Goal: Task Accomplishment & Management: Complete application form

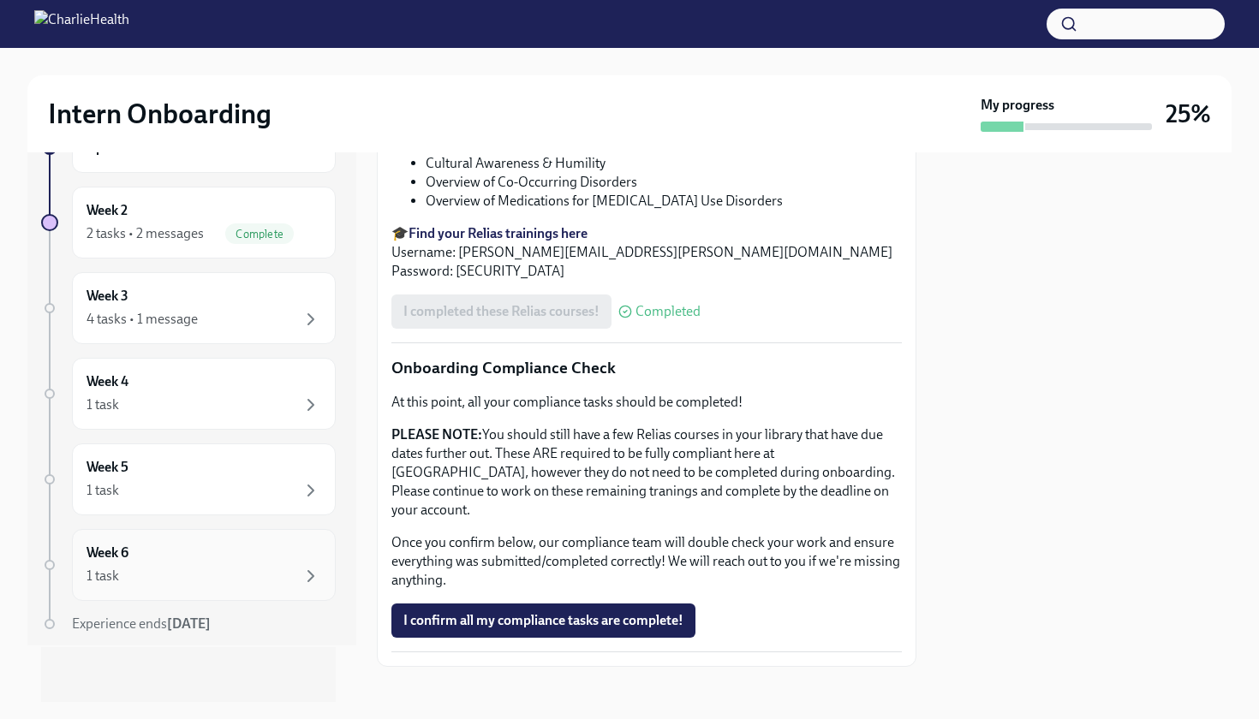
scroll to position [57, 0]
click at [267, 548] on div "Week 6 1 task" at bounding box center [204, 565] width 235 height 43
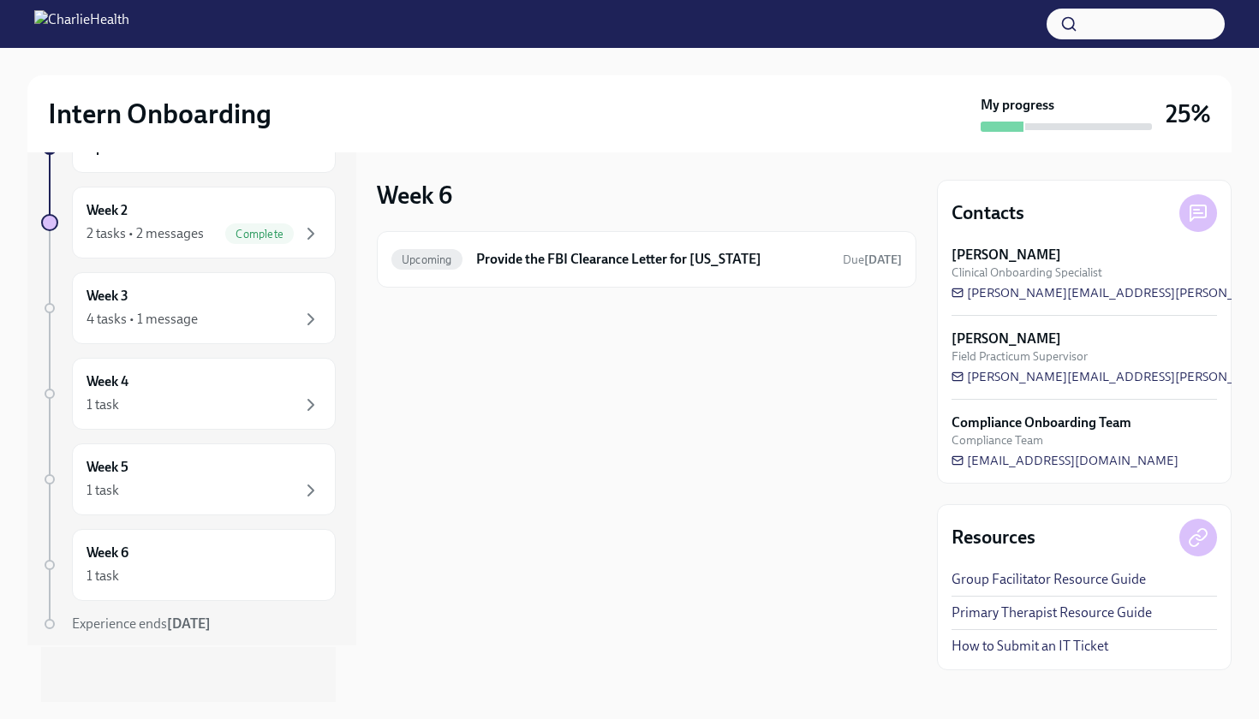
scroll to position [57, 0]
click at [222, 486] on div "1 task" at bounding box center [204, 491] width 235 height 21
click at [224, 409] on div "1 task" at bounding box center [204, 405] width 235 height 21
click at [248, 296] on div "Week 3 4 tasks • 1 message" at bounding box center [204, 308] width 235 height 43
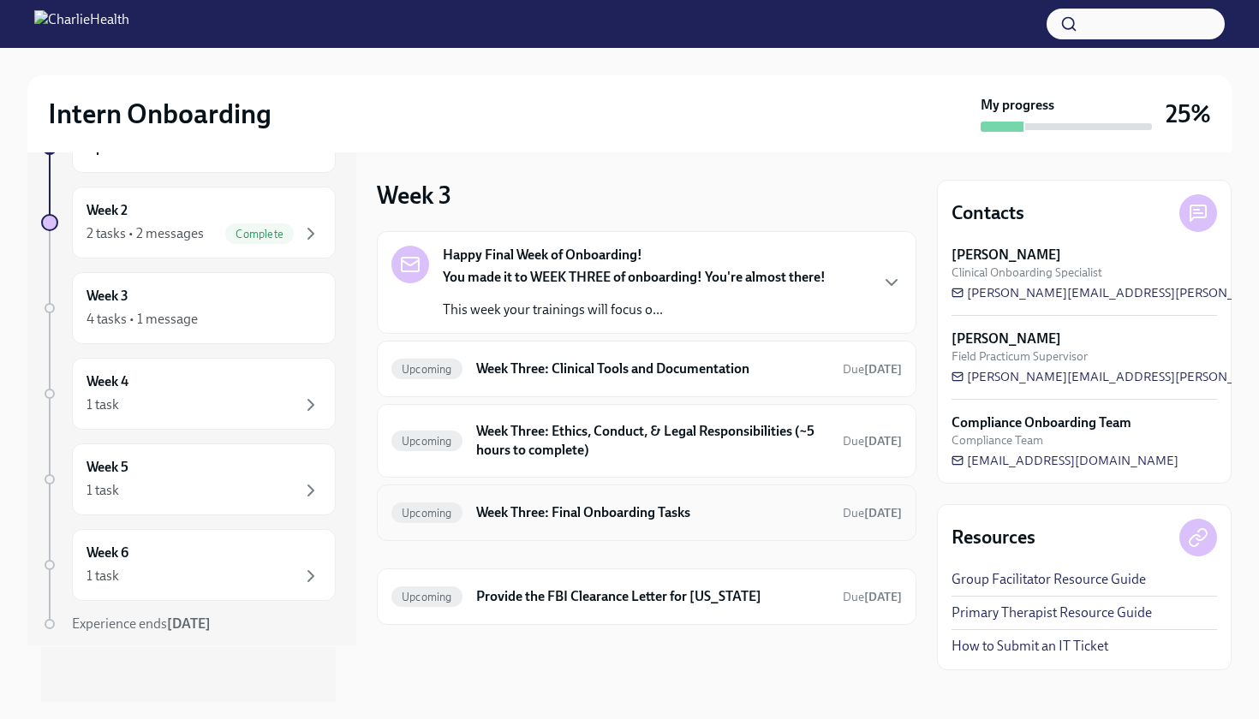
click at [768, 519] on h6 "Week Three: Final Onboarding Tasks" at bounding box center [652, 513] width 353 height 19
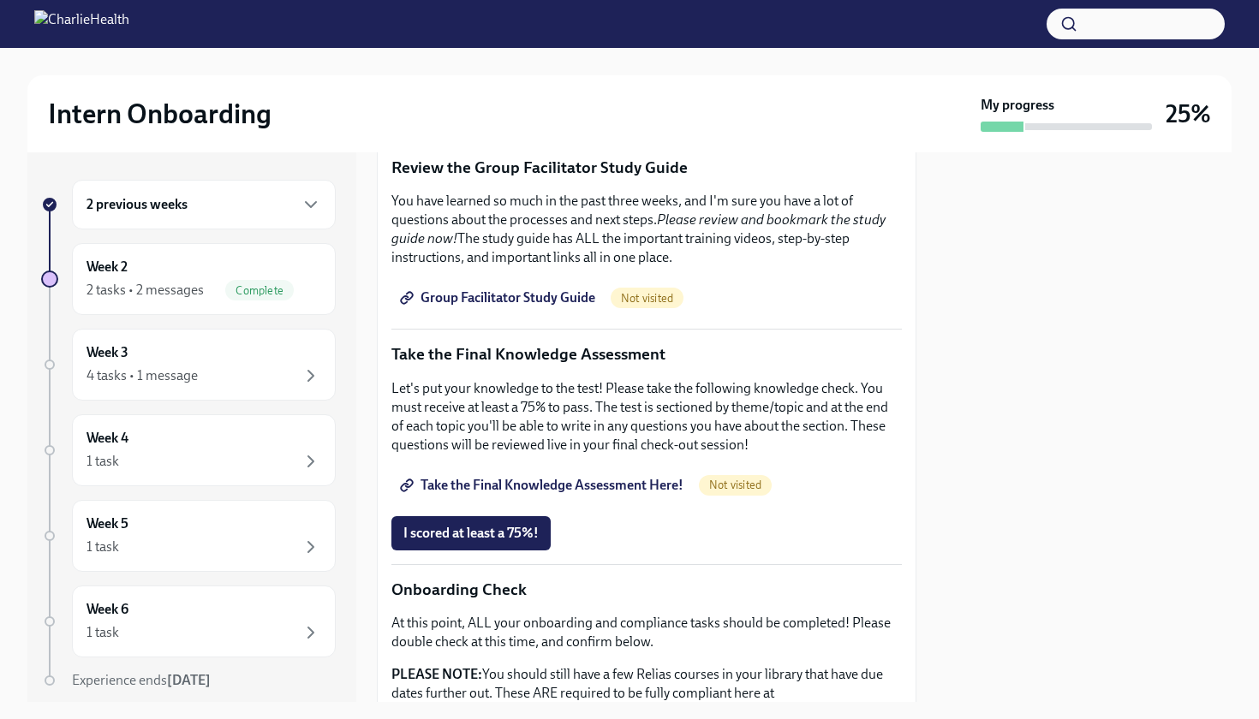
scroll to position [639, 0]
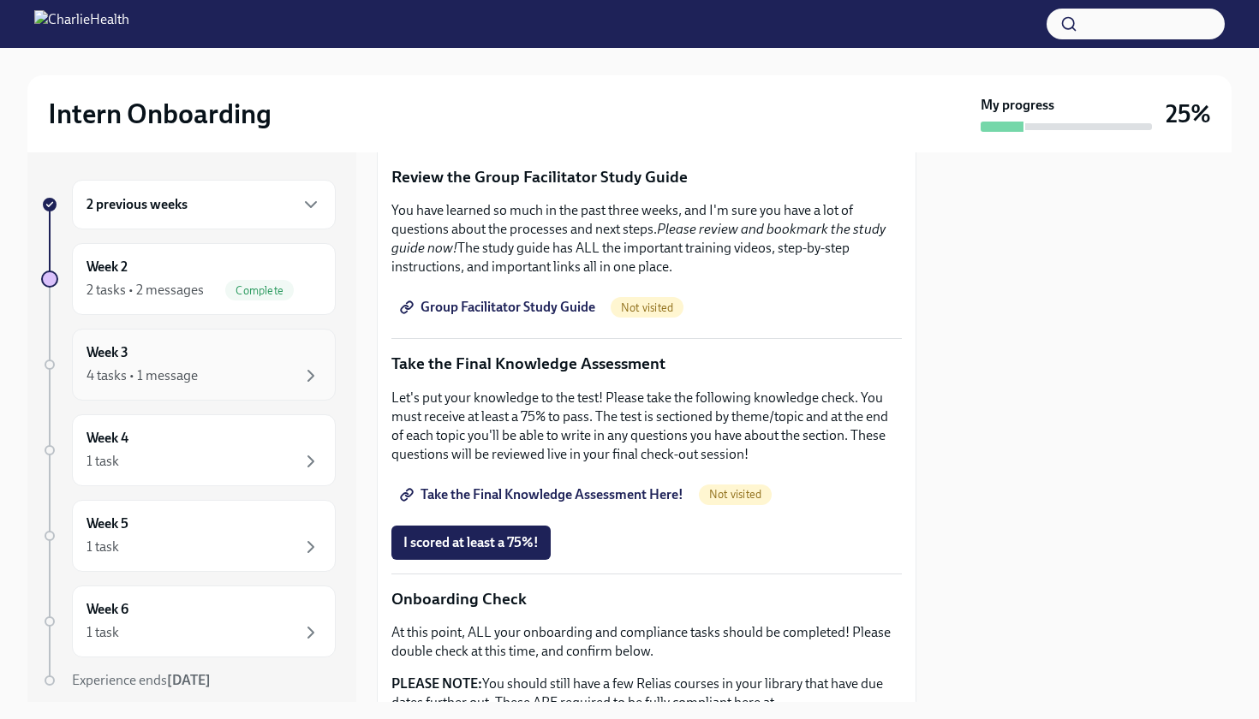
click at [302, 358] on div "Week 3 4 tasks • 1 message" at bounding box center [204, 364] width 235 height 43
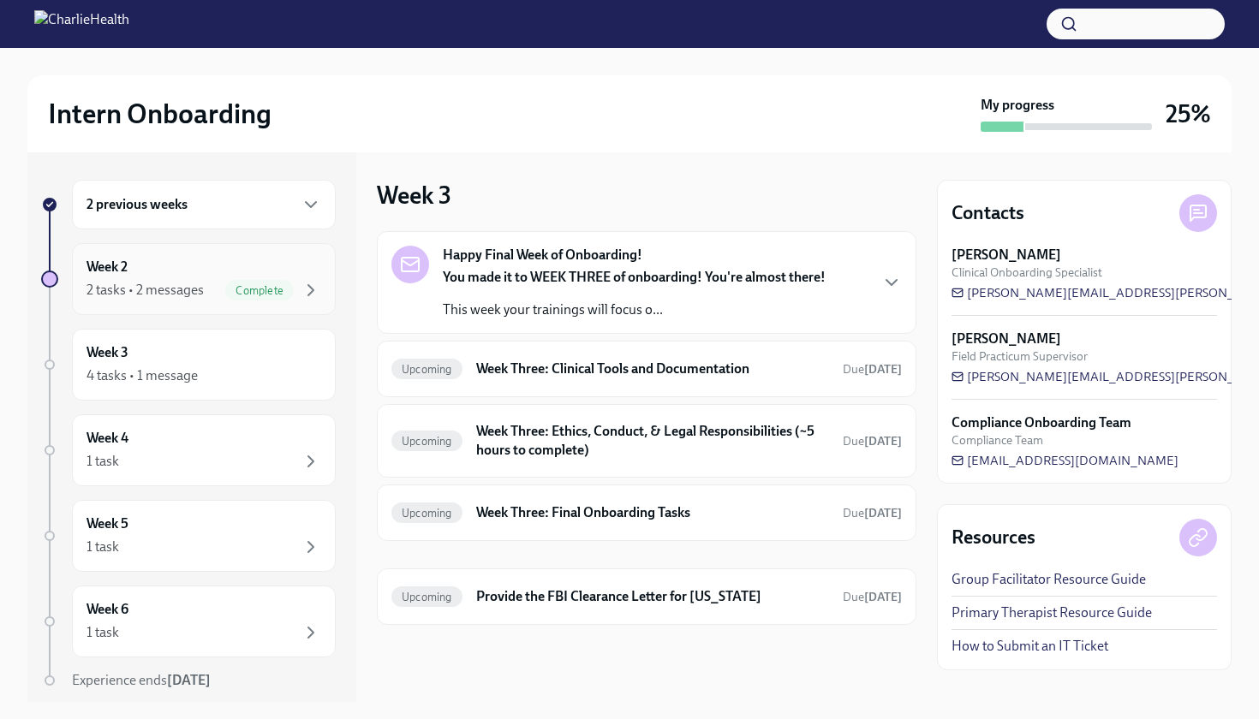
click at [295, 260] on div "Week 2 2 tasks • 2 messages Complete" at bounding box center [204, 279] width 235 height 43
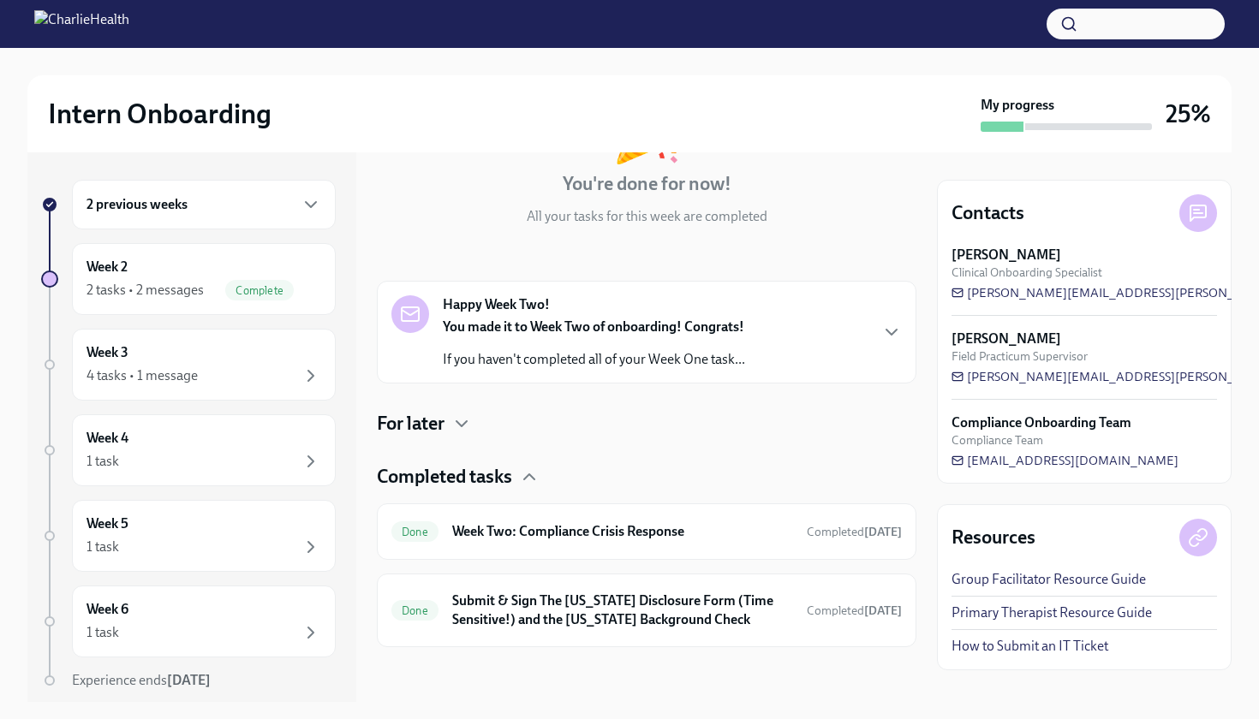
scroll to position [154, 0]
click at [254, 196] on div "2 previous weeks" at bounding box center [204, 204] width 235 height 21
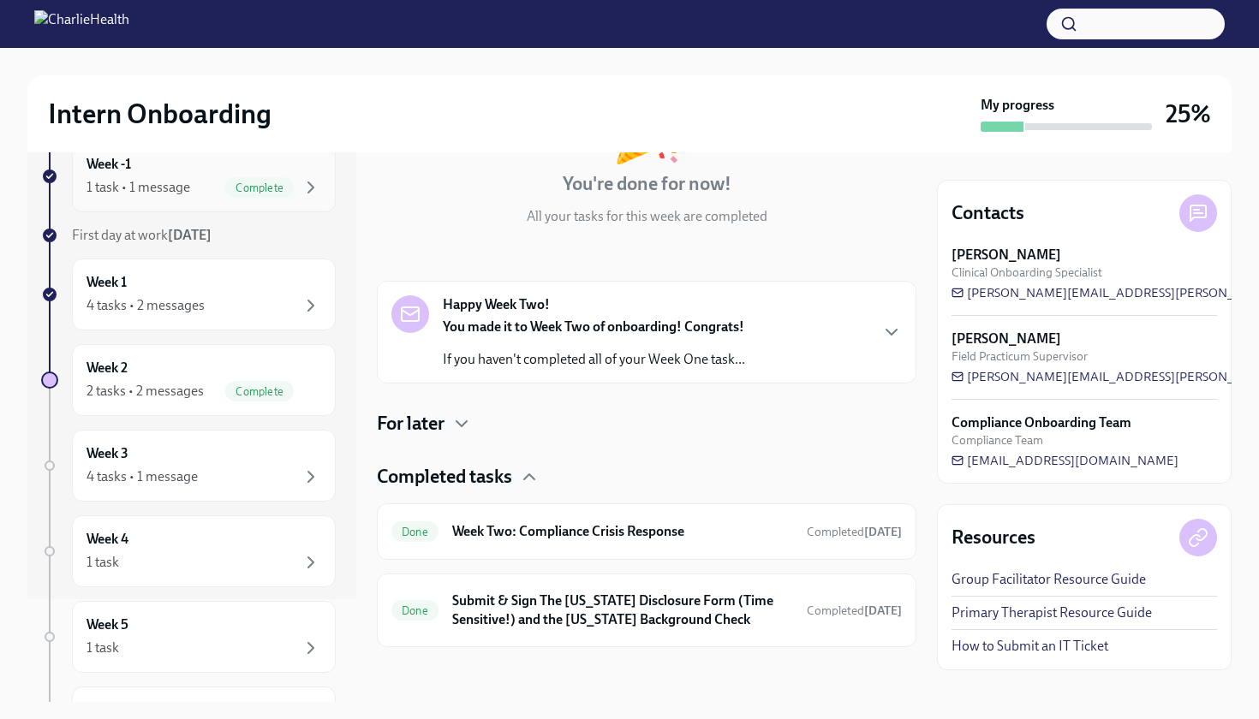
scroll to position [117, 0]
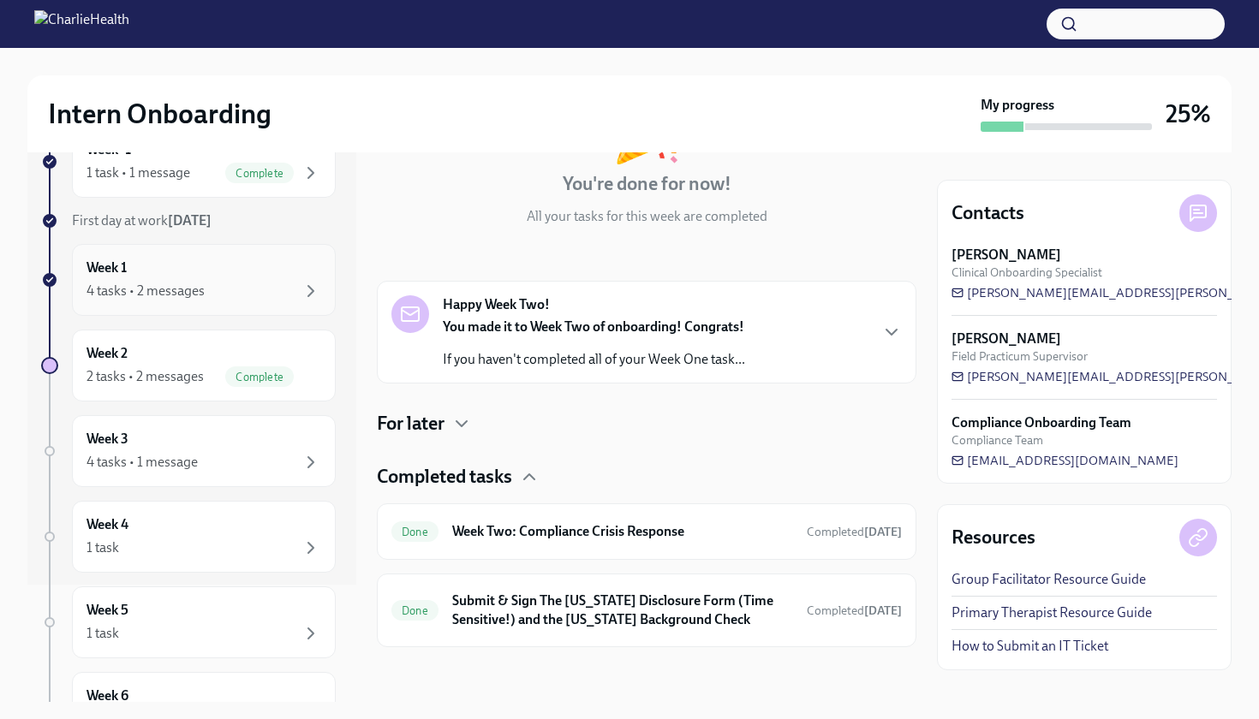
click at [260, 284] on div "4 tasks • 2 messages" at bounding box center [204, 291] width 235 height 21
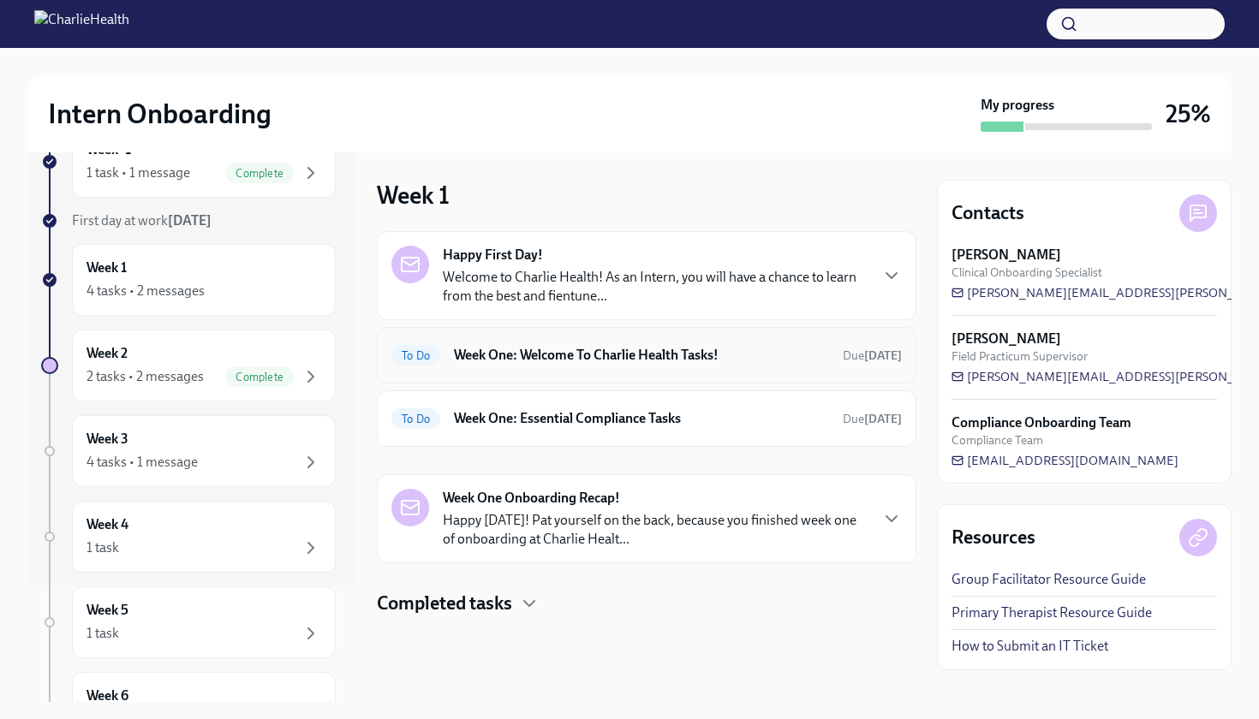
click at [750, 356] on h6 "Week One: Welcome To Charlie Health Tasks!" at bounding box center [641, 355] width 375 height 19
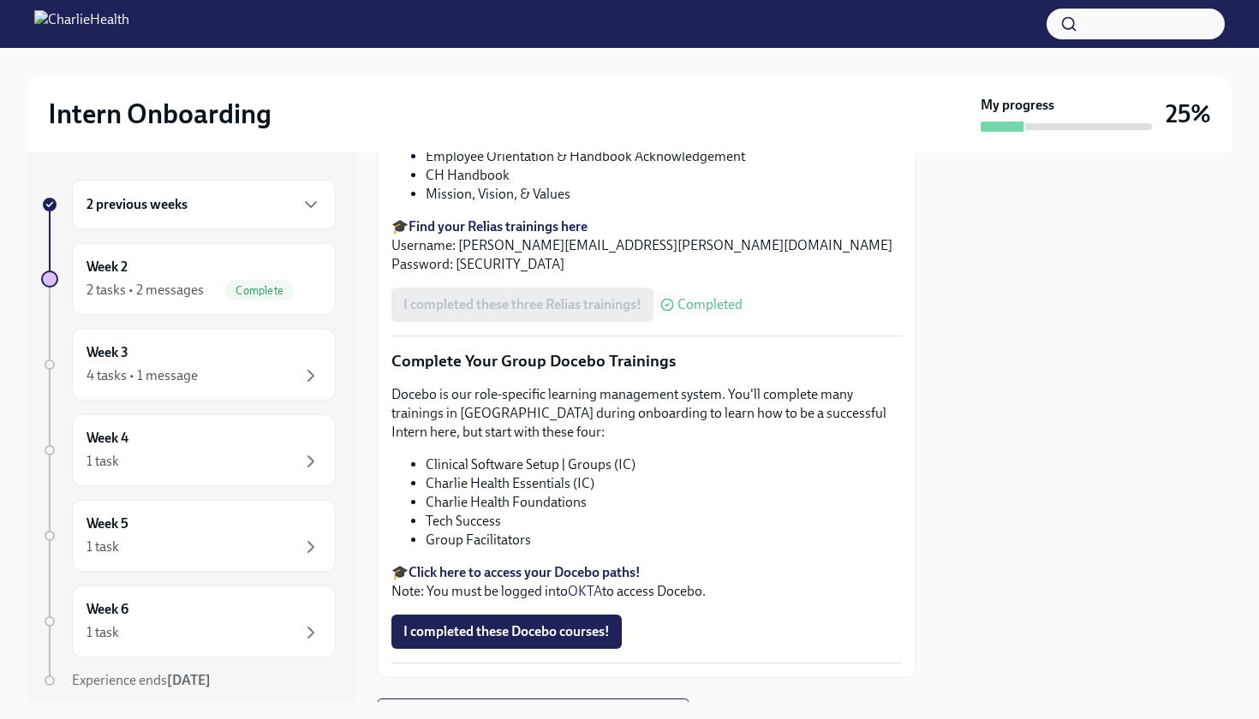
scroll to position [1910, 0]
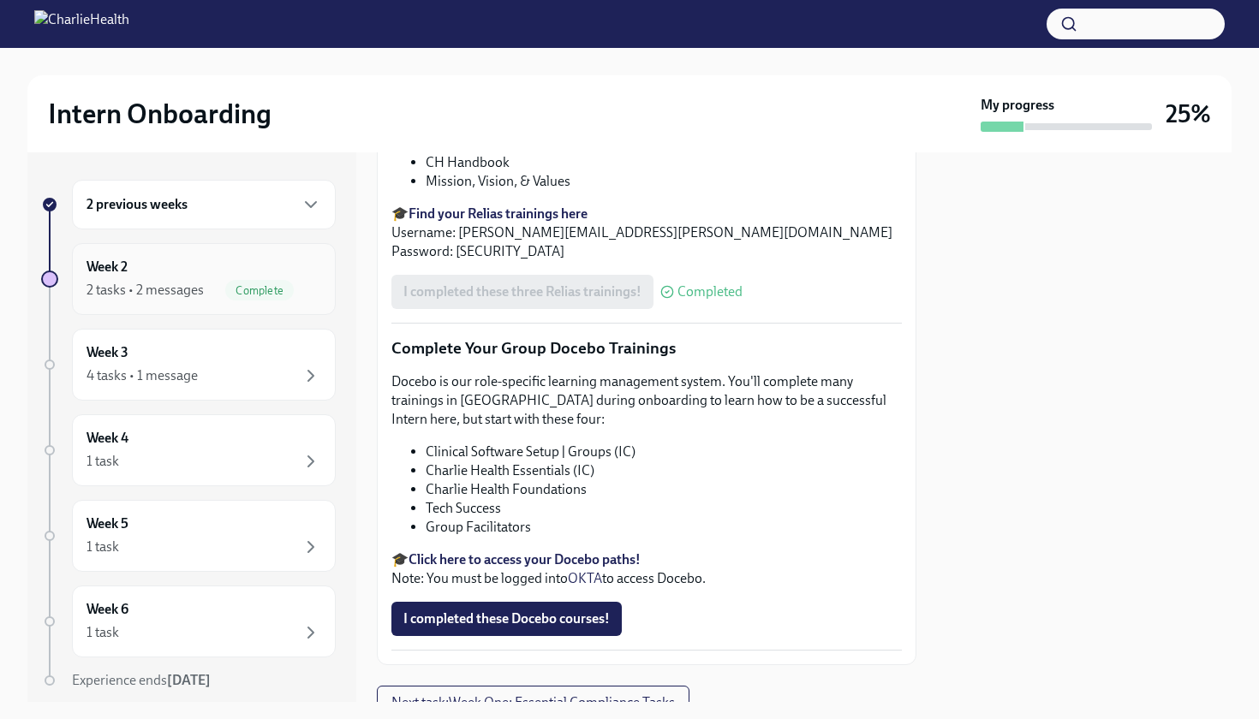
click at [287, 275] on div "Week 2 2 tasks • 2 messages Complete" at bounding box center [204, 279] width 235 height 43
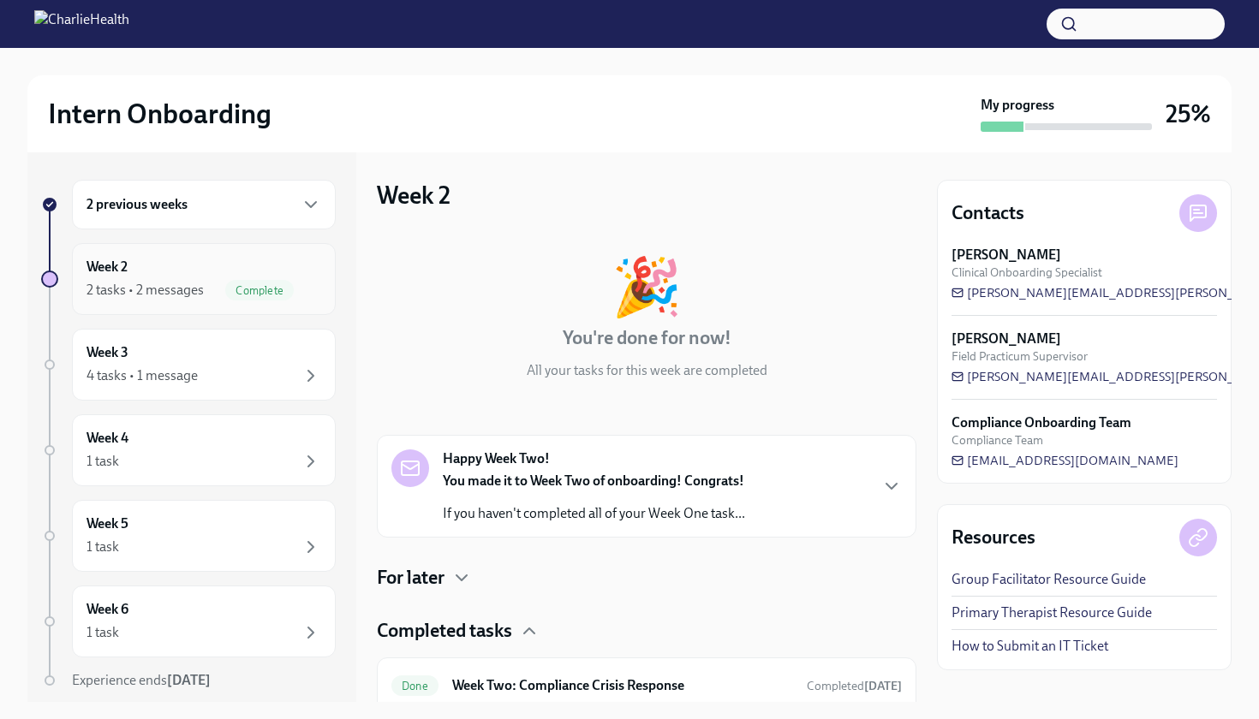
click at [174, 284] on div "2 tasks • 2 messages" at bounding box center [145, 290] width 117 height 19
click at [189, 196] on div "2 previous weeks" at bounding box center [204, 204] width 235 height 21
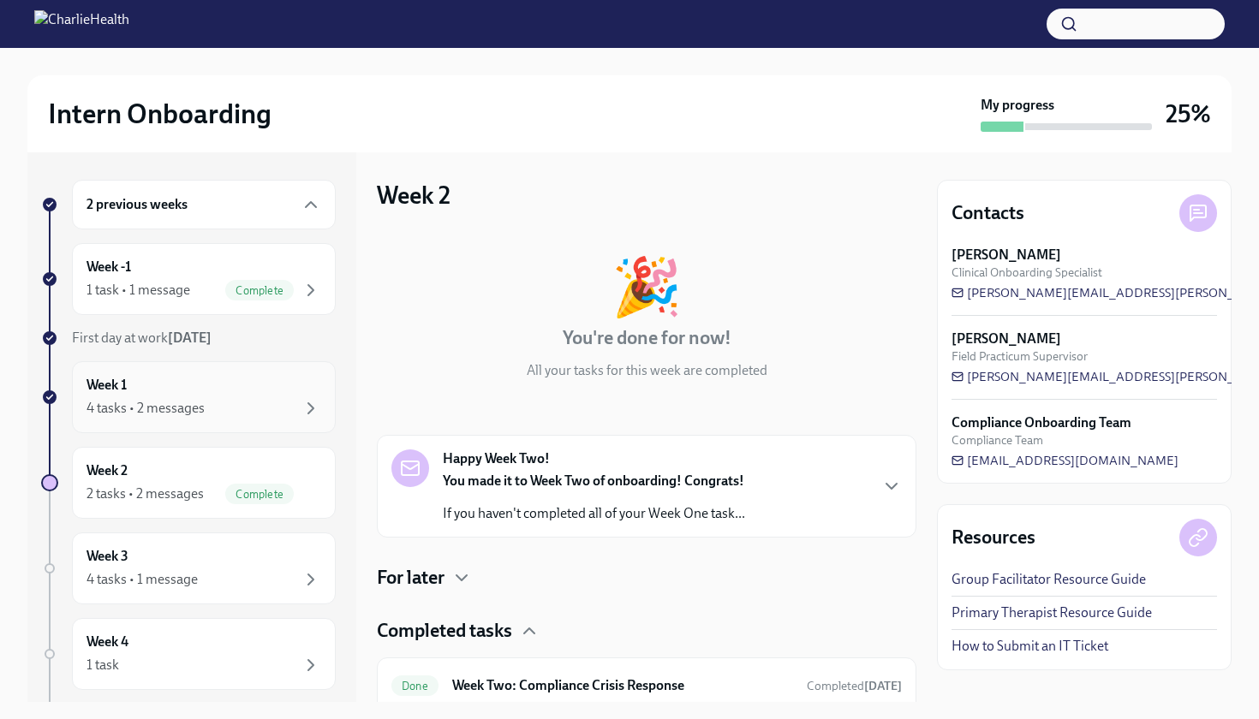
click at [226, 383] on div "Week 1 4 tasks • 2 messages" at bounding box center [204, 397] width 235 height 43
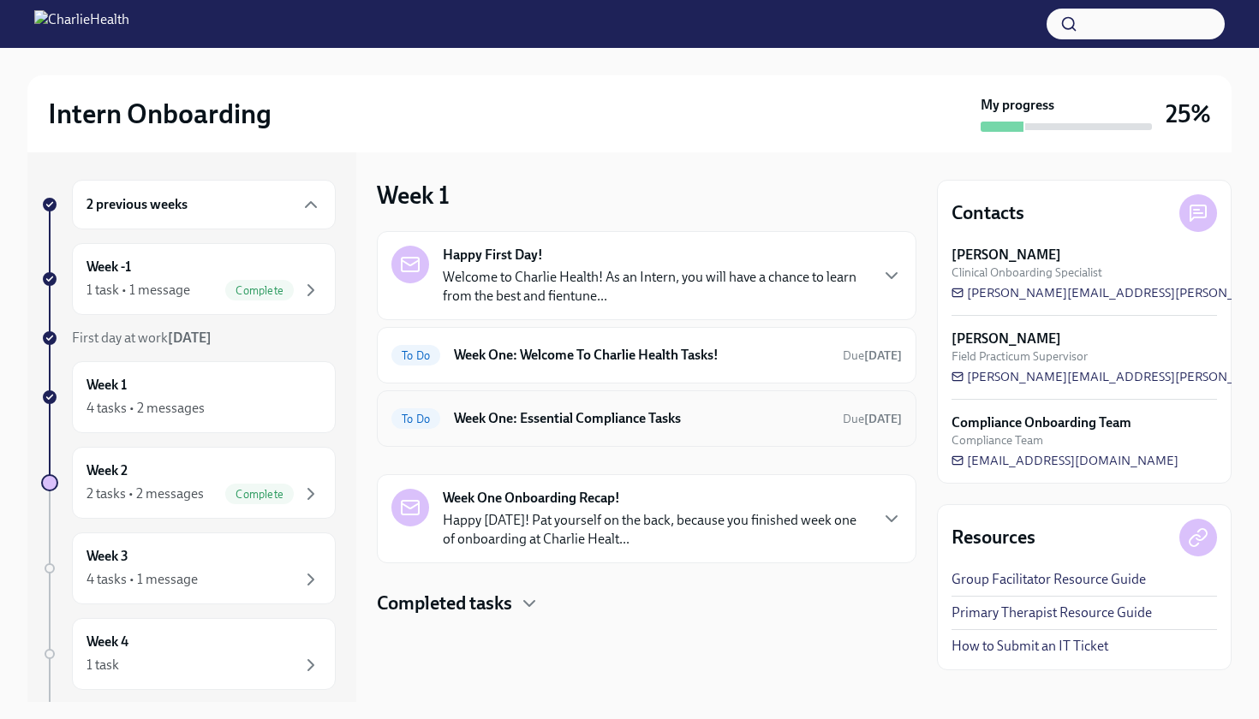
click at [630, 429] on div "To Do Week One: Essential Compliance Tasks Due [DATE]" at bounding box center [646, 418] width 510 height 27
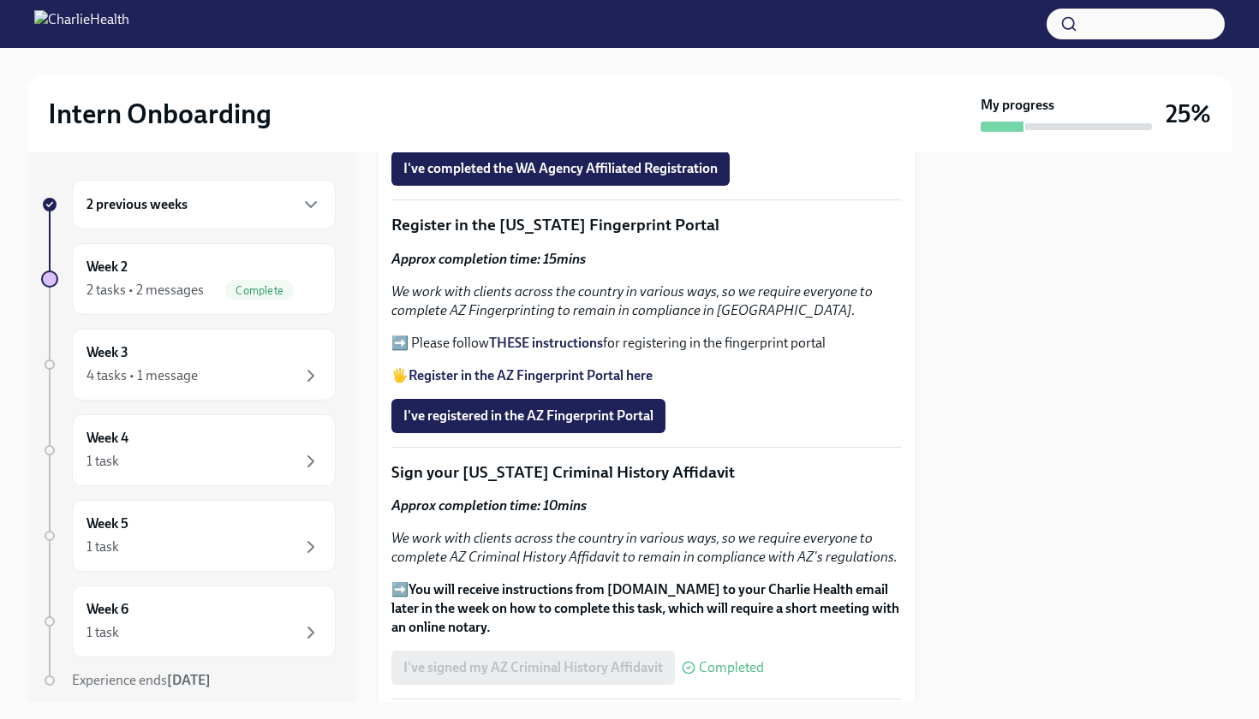
scroll to position [1883, 0]
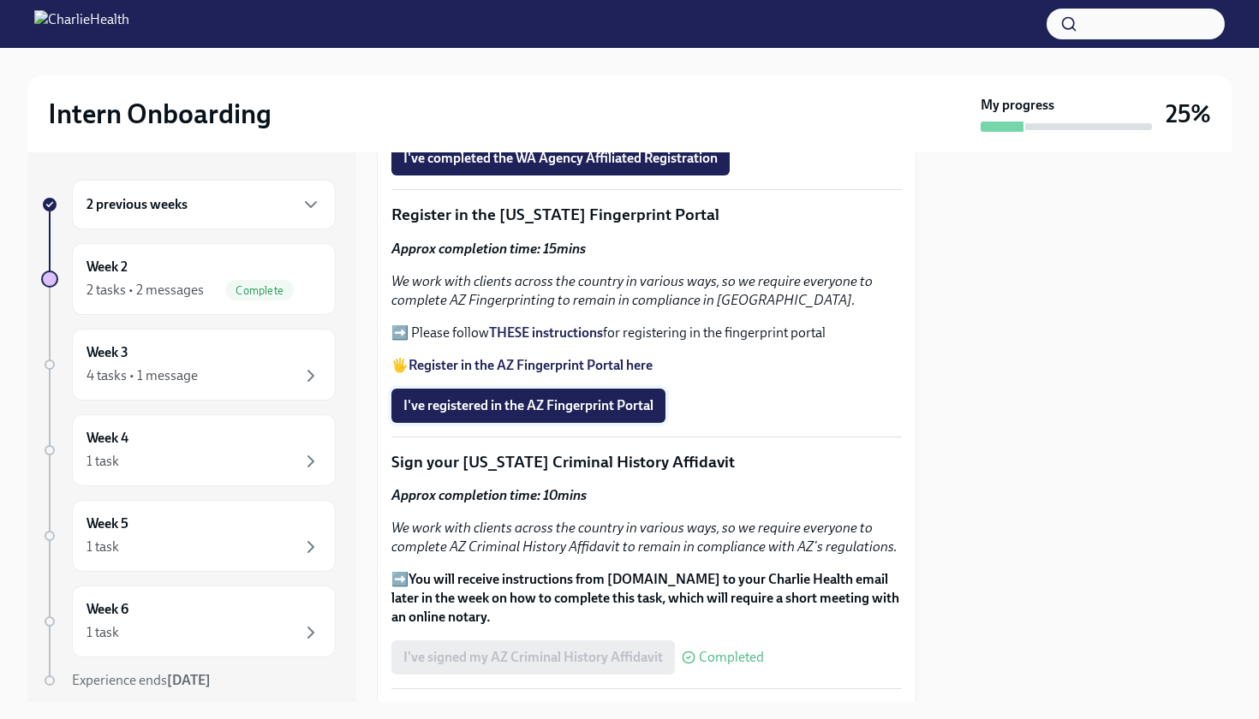
click at [565, 397] on span "I've registered in the AZ Fingerprint Portal" at bounding box center [528, 405] width 250 height 17
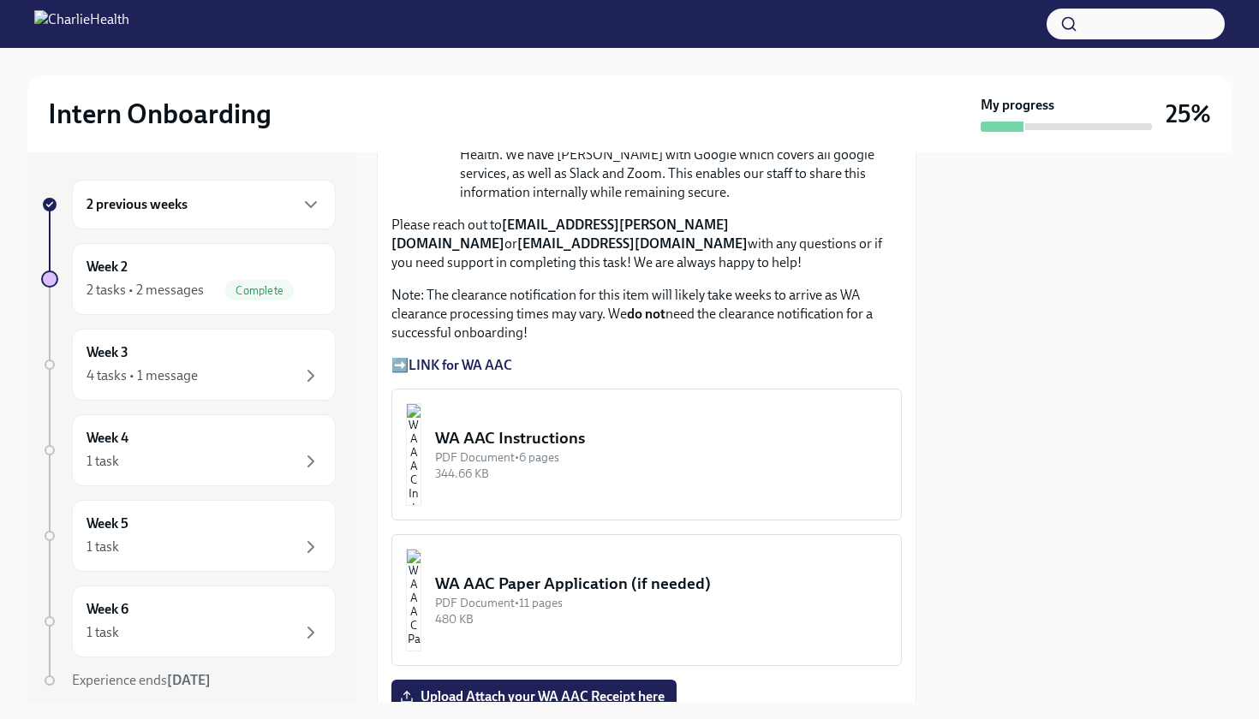
scroll to position [1295, 0]
click at [421, 414] on img "button" at bounding box center [413, 455] width 15 height 103
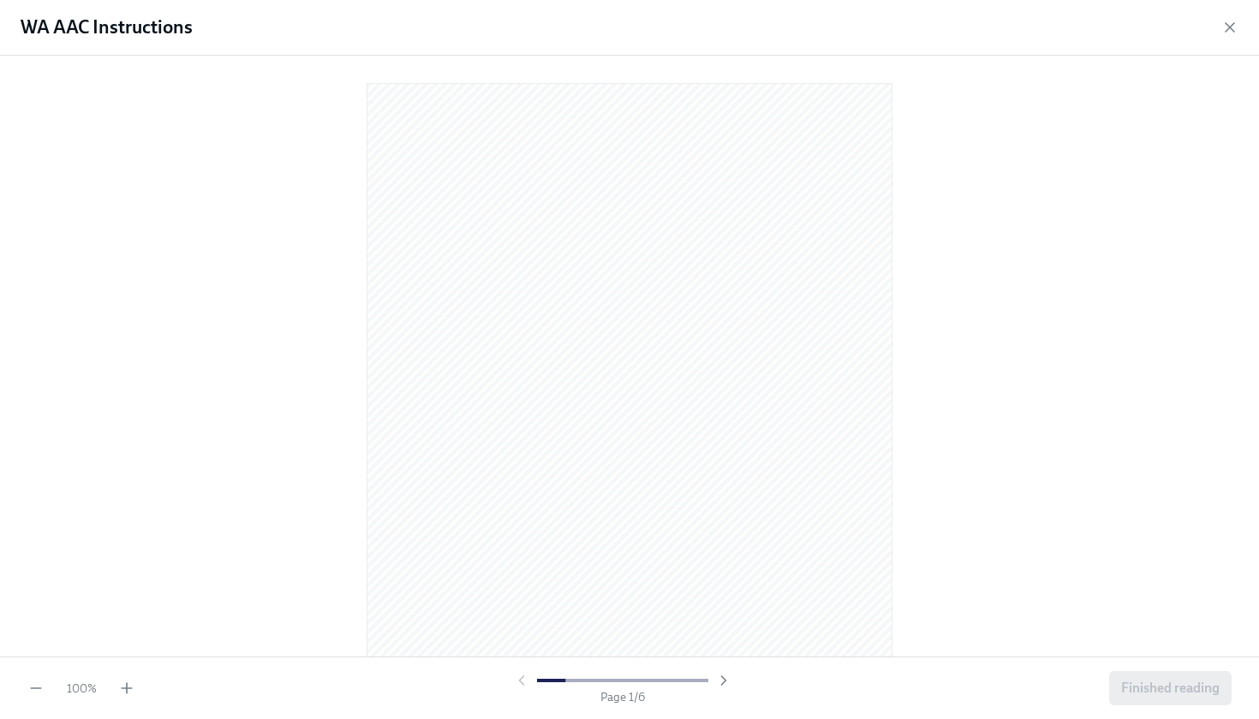
scroll to position [0, 0]
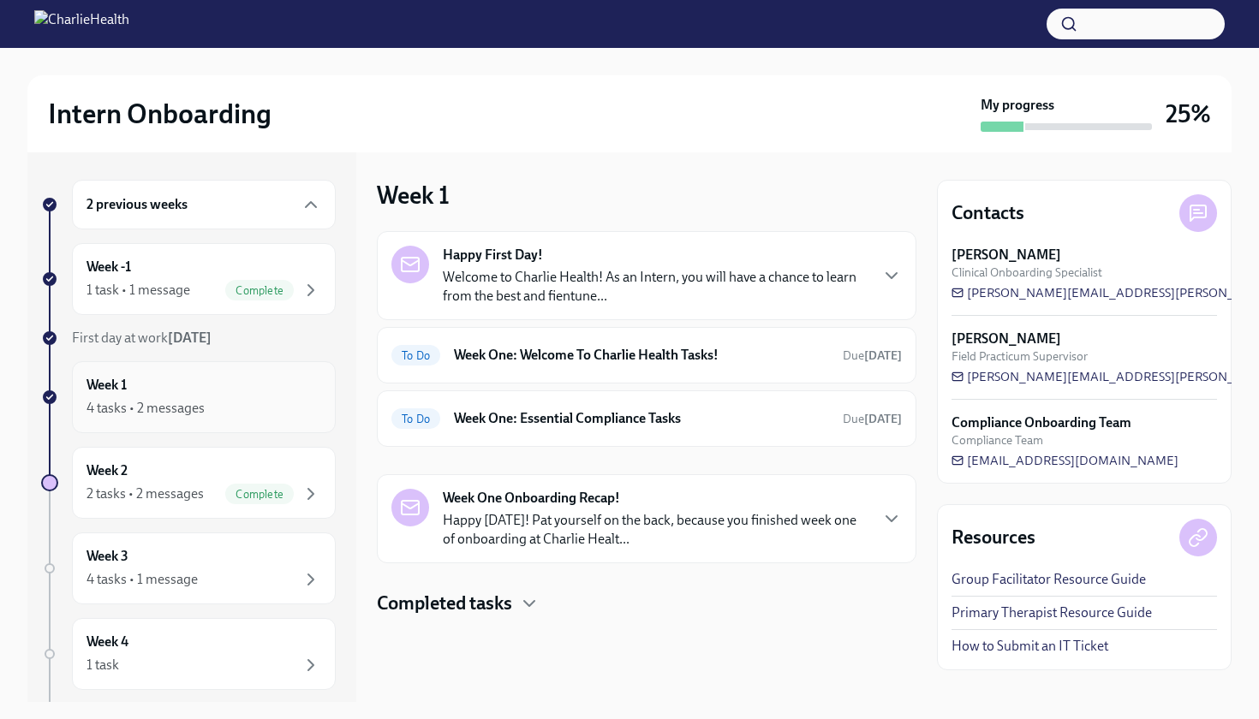
click at [266, 399] on div "4 tasks • 2 messages" at bounding box center [204, 408] width 235 height 21
click at [751, 356] on h6 "Week One: Welcome To Charlie Health Tasks!" at bounding box center [641, 355] width 375 height 19
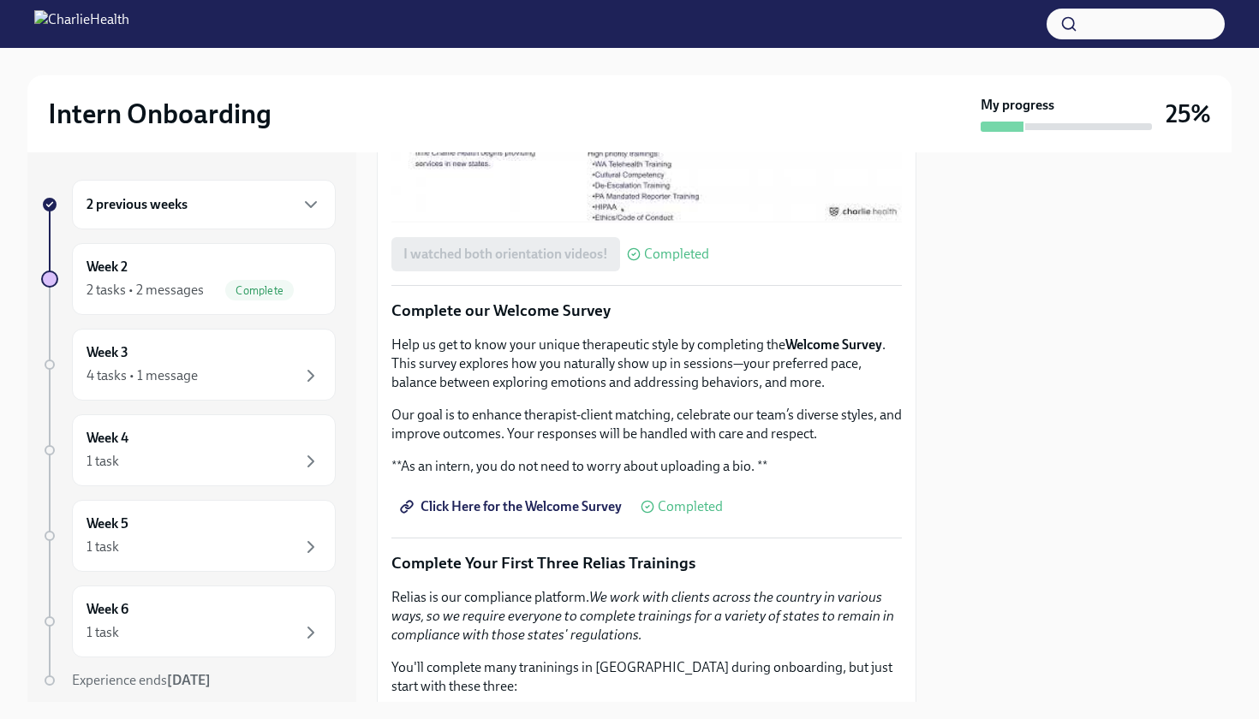
click at [265, 157] on div "2 previous weeks Week 2 2 tasks • 2 messages Complete Week 3 4 tasks • 1 messag…" at bounding box center [191, 427] width 329 height 550
click at [262, 204] on div "2 previous weeks" at bounding box center [204, 204] width 235 height 21
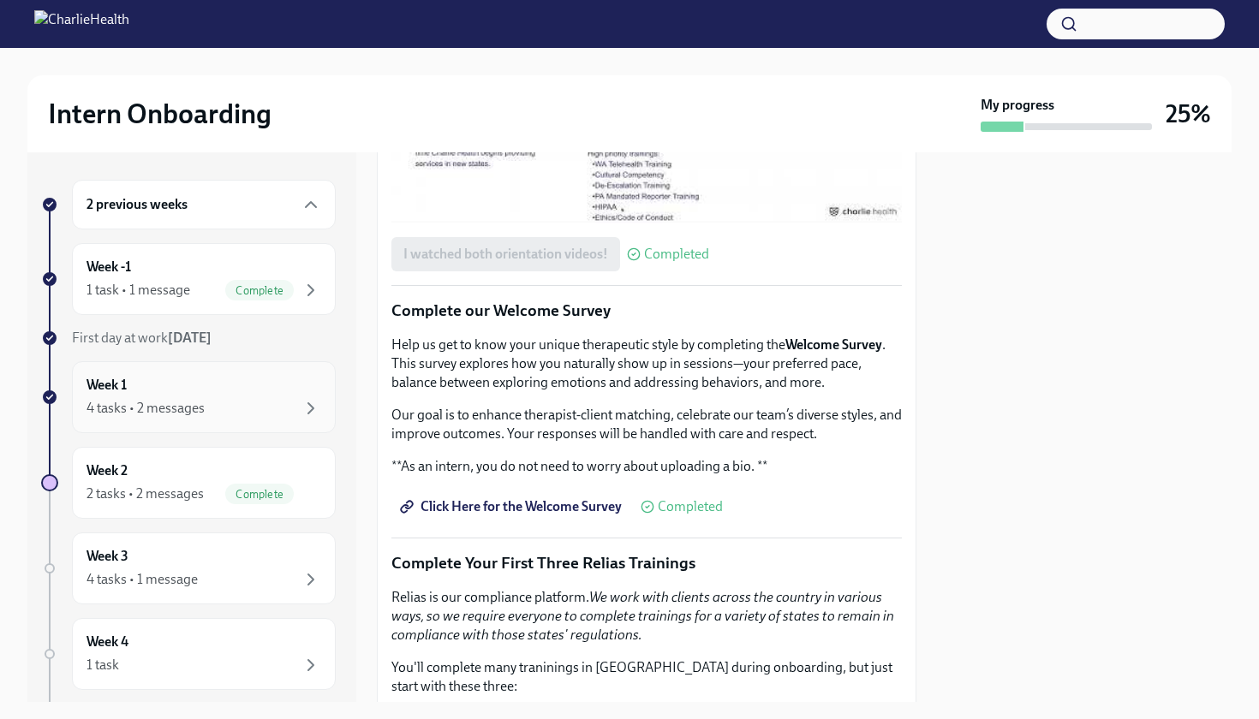
click at [281, 415] on div "4 tasks • 2 messages" at bounding box center [204, 408] width 235 height 21
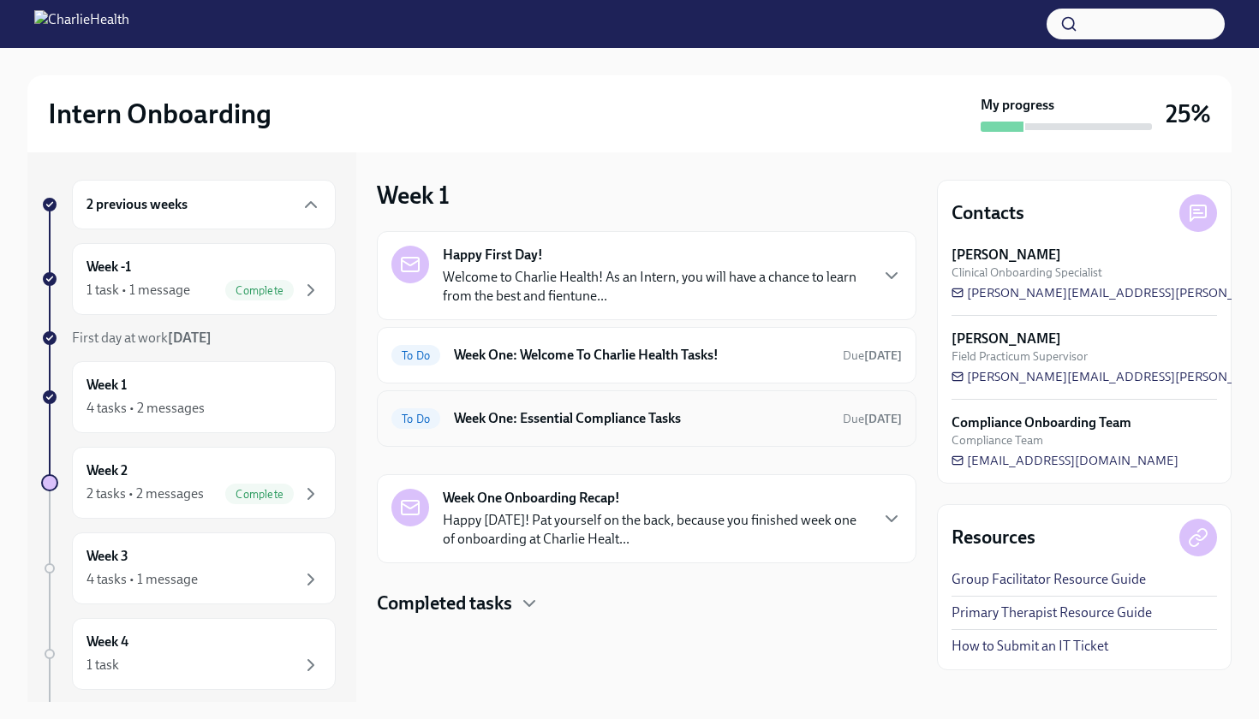
click at [744, 419] on h6 "Week One: Essential Compliance Tasks" at bounding box center [641, 418] width 375 height 19
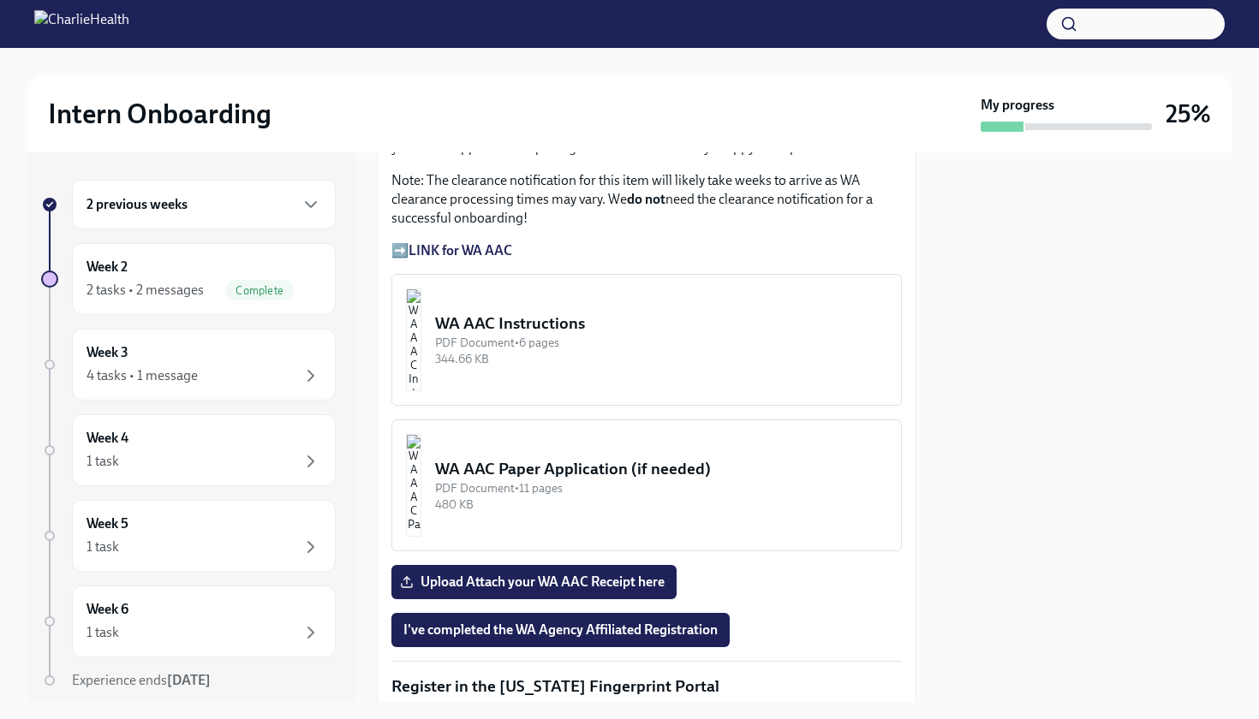
scroll to position [1410, 0]
click at [546, 313] on div "WA AAC Instructions" at bounding box center [661, 324] width 452 height 22
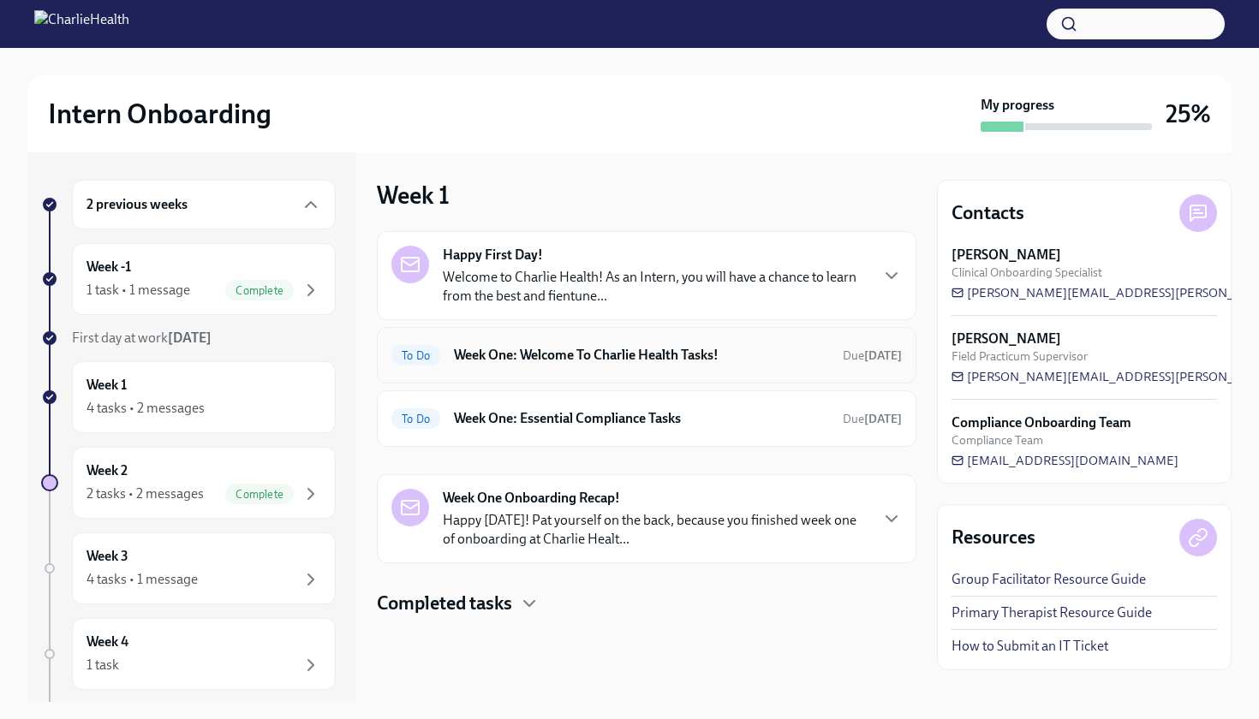
click at [544, 367] on div "To Do Week One: Welcome To Charlie Health Tasks! Due [DATE]" at bounding box center [646, 355] width 510 height 27
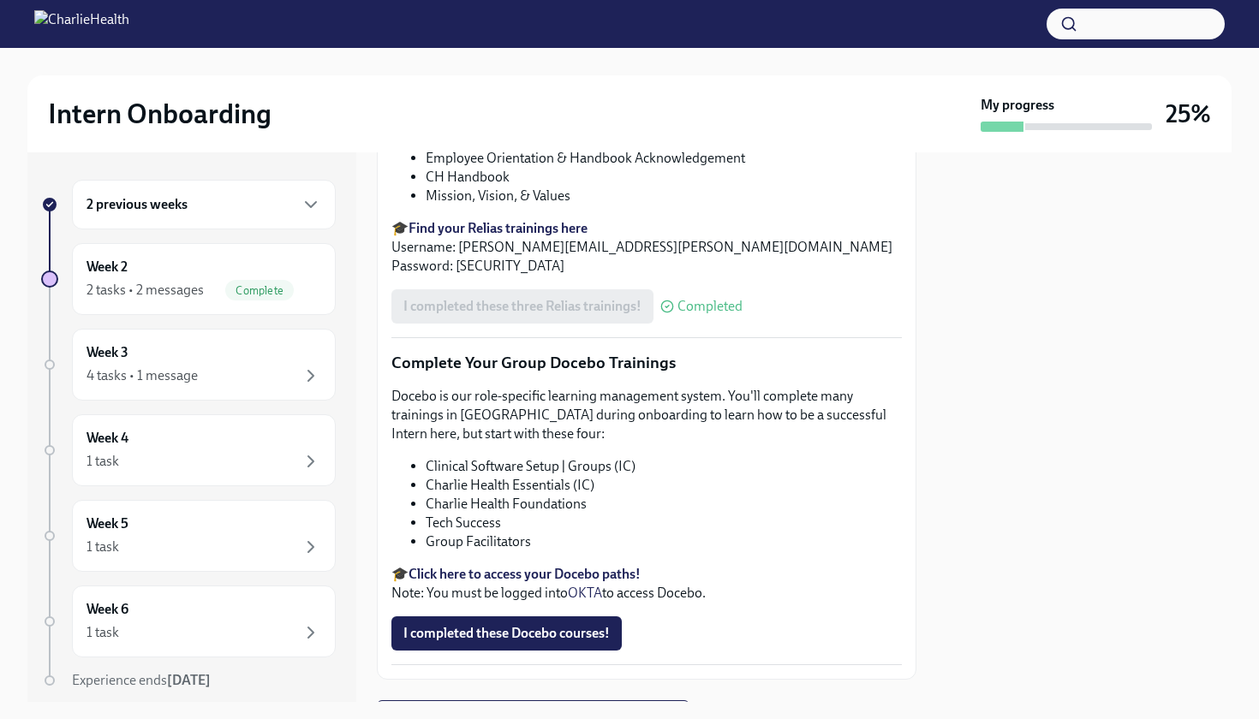
scroll to position [1874, 0]
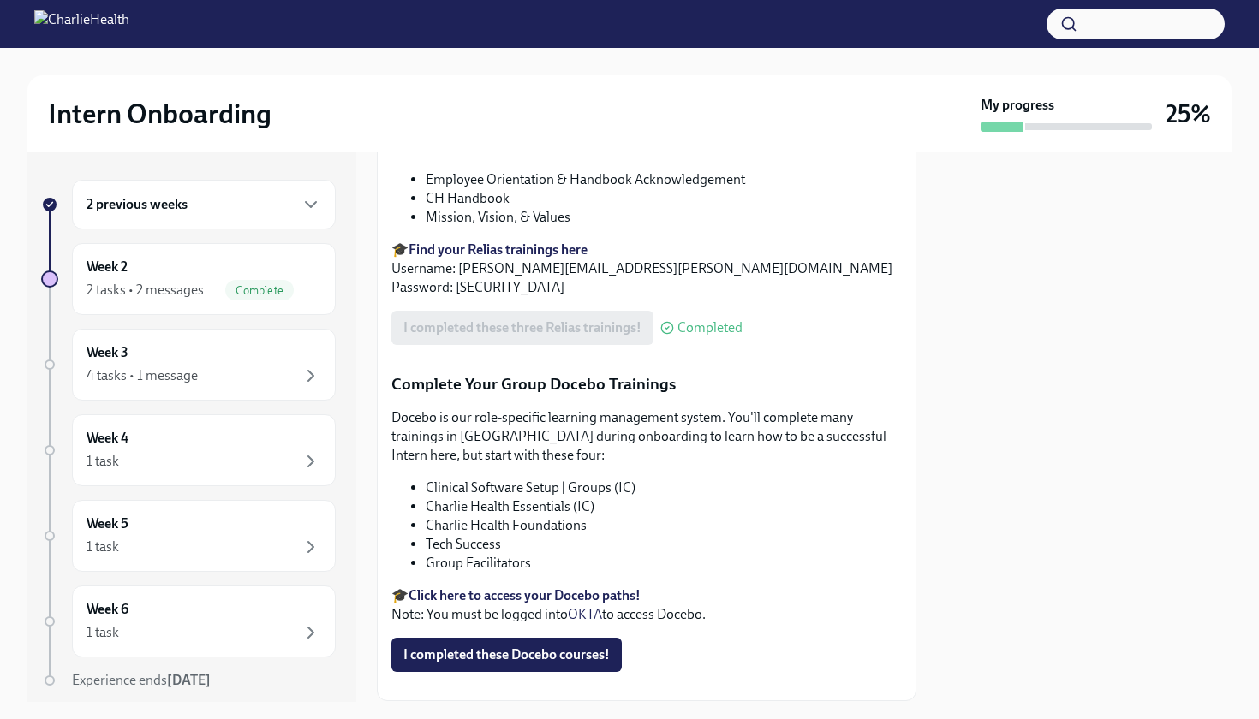
click at [221, 230] on div "2 previous weeks Week 2 2 tasks • 2 messages Complete Week 3 4 tasks • 1 messag…" at bounding box center [188, 469] width 295 height 579
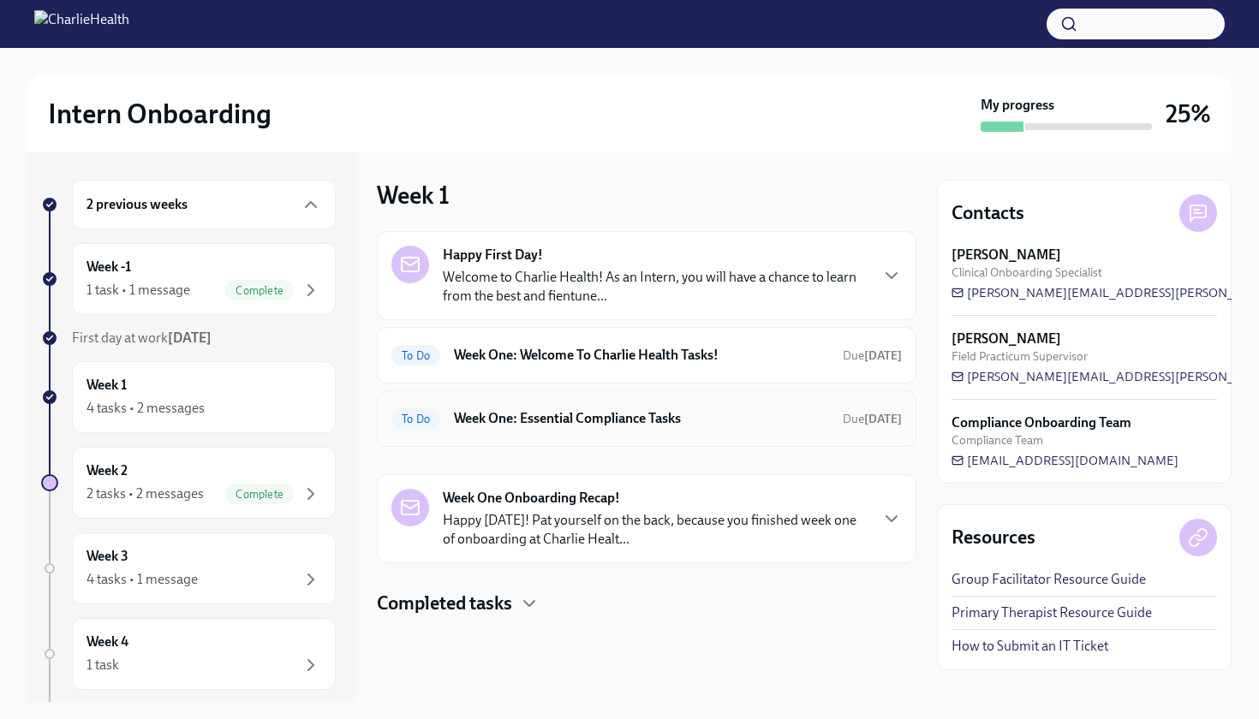
click at [619, 421] on h6 "Week One: Essential Compliance Tasks" at bounding box center [641, 418] width 375 height 19
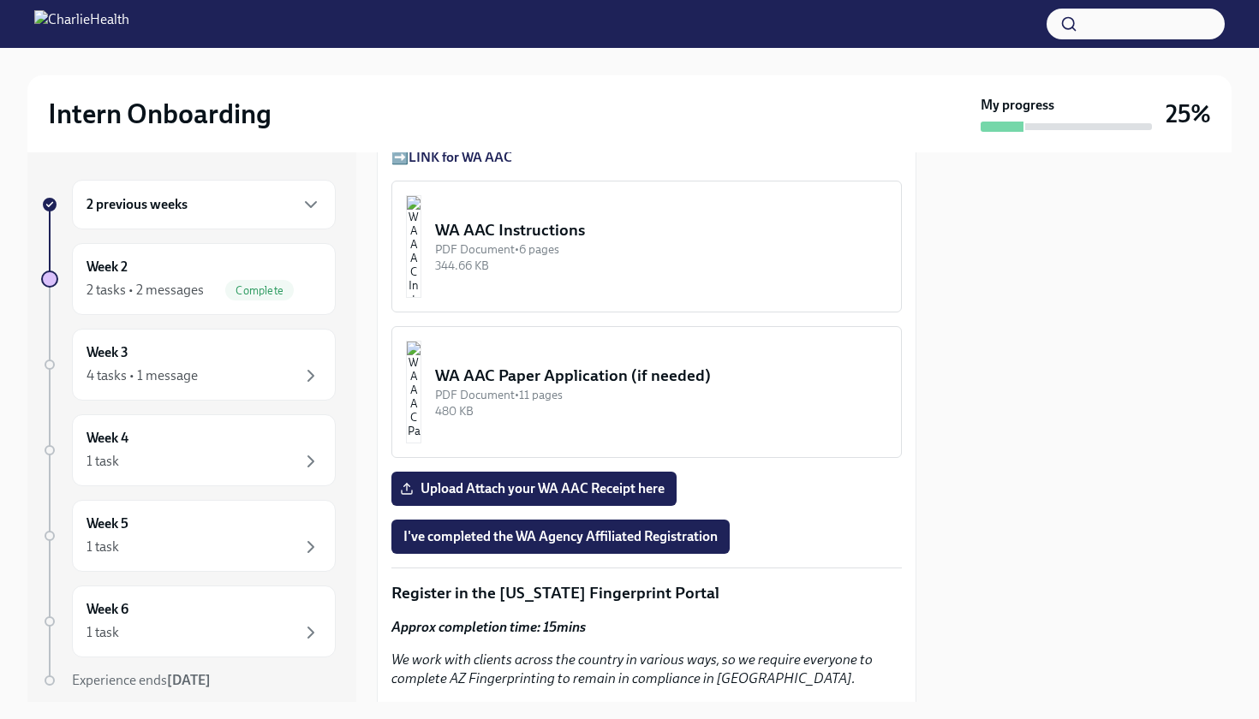
scroll to position [1442, 0]
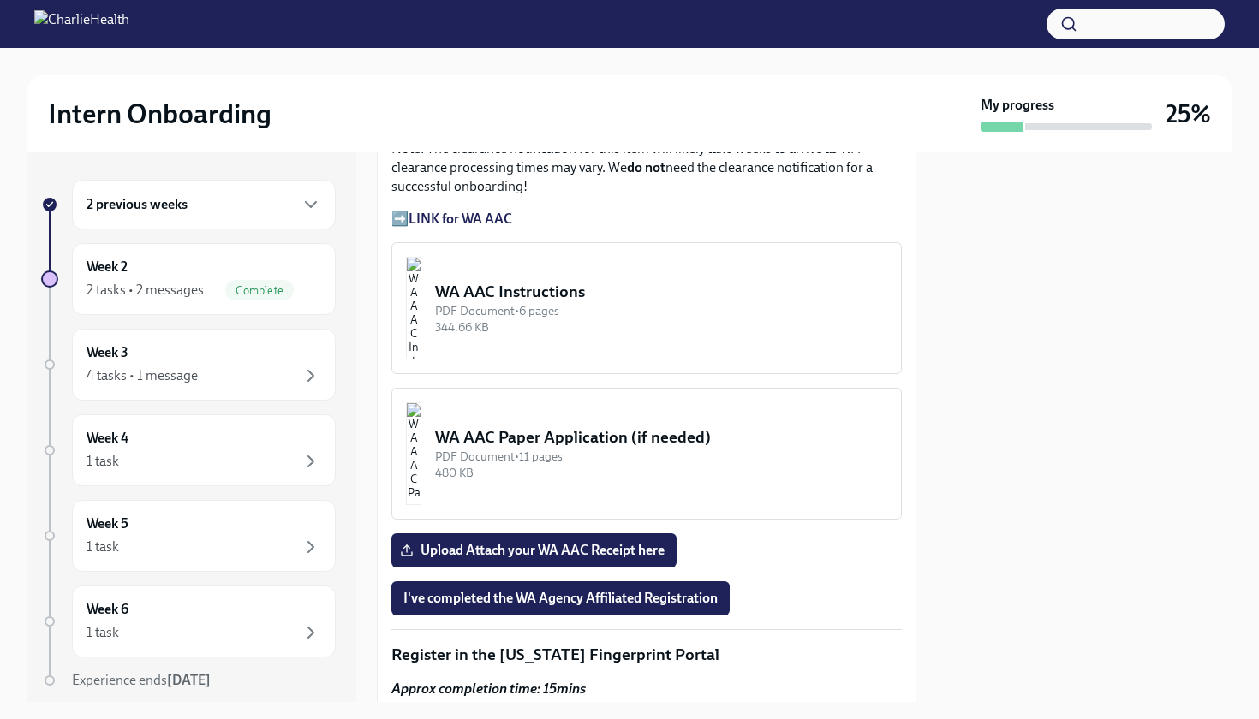
click at [570, 281] on div "WA AAC Instructions" at bounding box center [661, 292] width 452 height 22
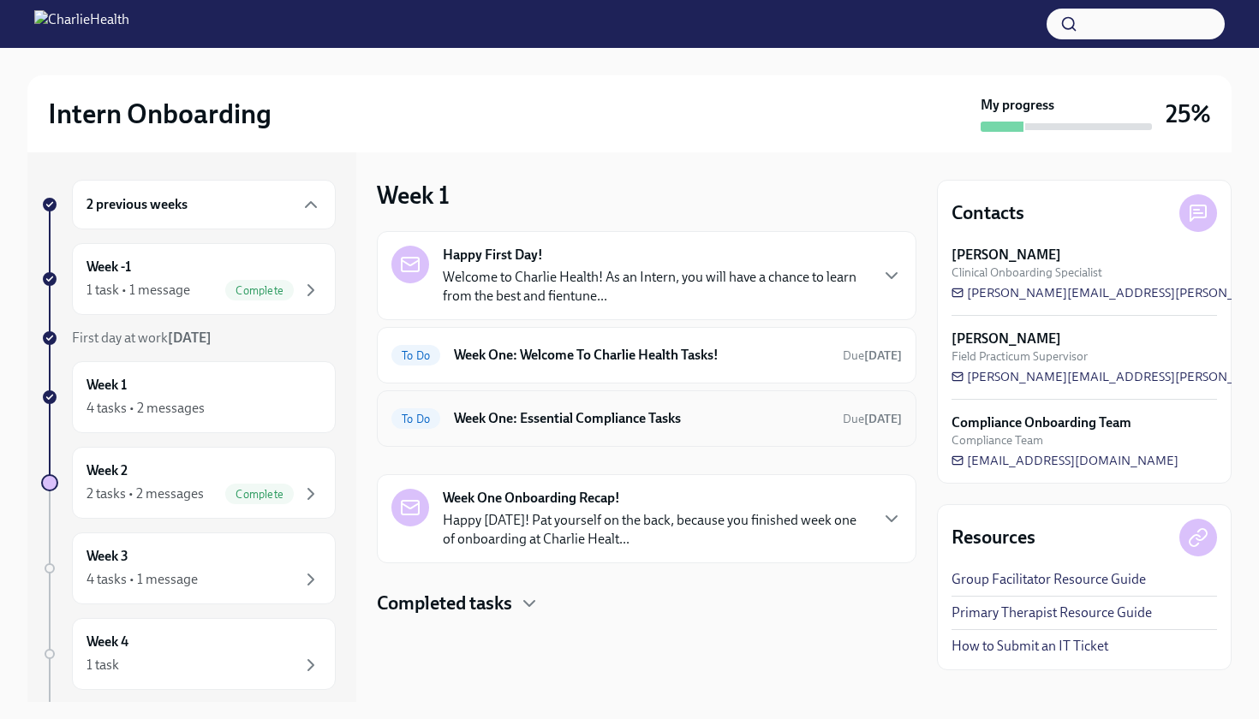
click at [602, 446] on div "Happy First Day! Welcome to Charlie Health! As an Intern, you will have a chanc…" at bounding box center [647, 397] width 540 height 332
click at [601, 422] on h6 "Week One: Essential Compliance Tasks" at bounding box center [641, 418] width 375 height 19
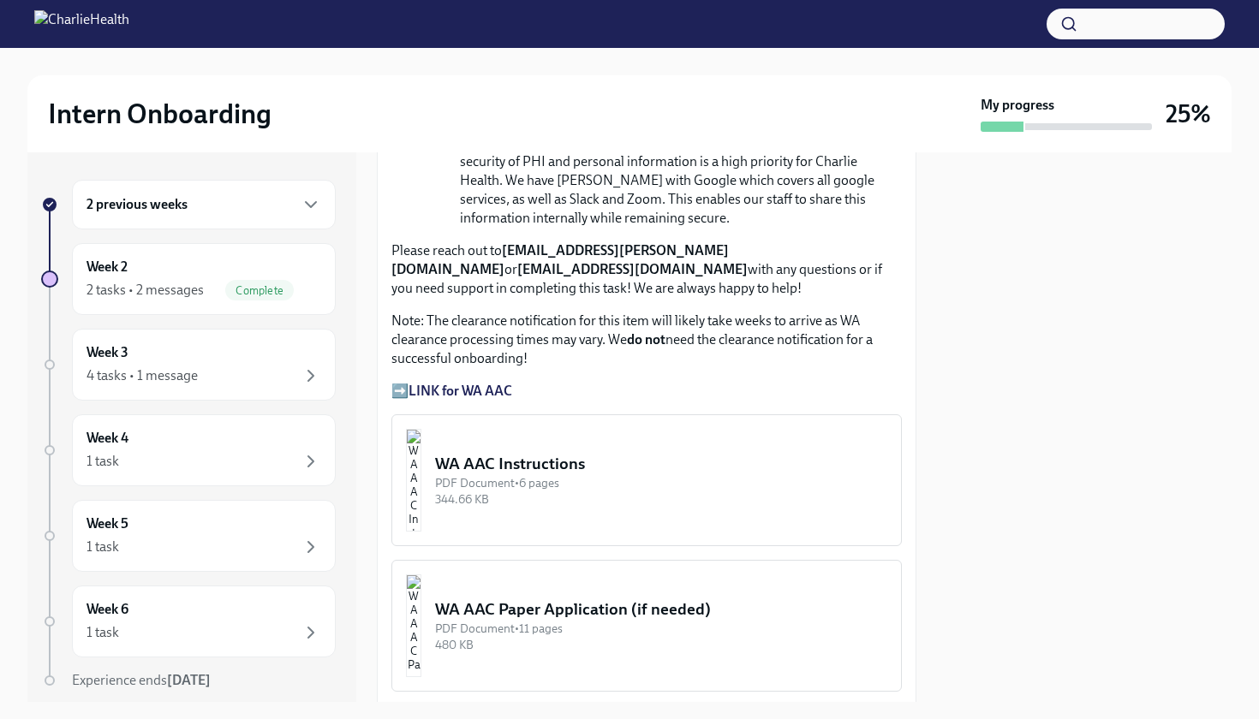
scroll to position [1218, 0]
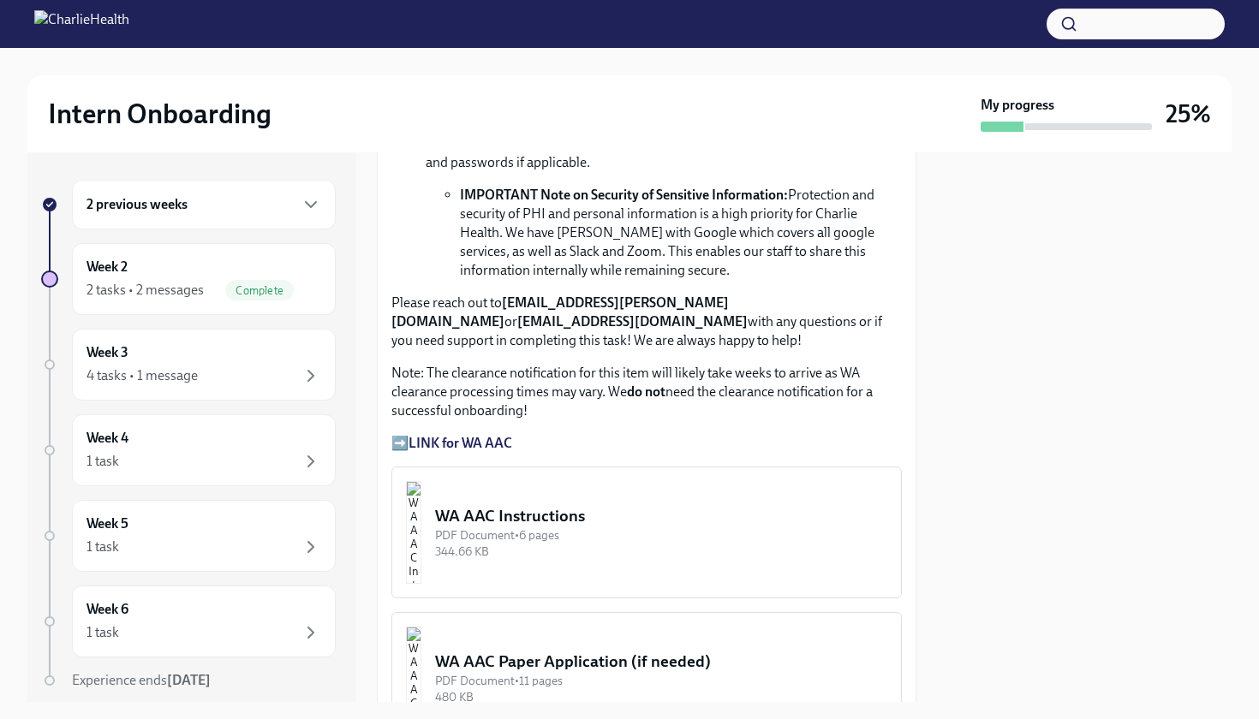
click at [445, 434] on p "➡️ LINK for WA AAC" at bounding box center [646, 443] width 510 height 19
click at [445, 435] on strong "LINK for WA AAC" at bounding box center [461, 443] width 104 height 16
click at [437, 435] on strong "LINK for WA AAC" at bounding box center [461, 443] width 104 height 16
click at [498, 435] on strong "LINK for WA AAC" at bounding box center [461, 443] width 104 height 16
click at [497, 435] on strong "LINK for WA AAC" at bounding box center [461, 443] width 104 height 16
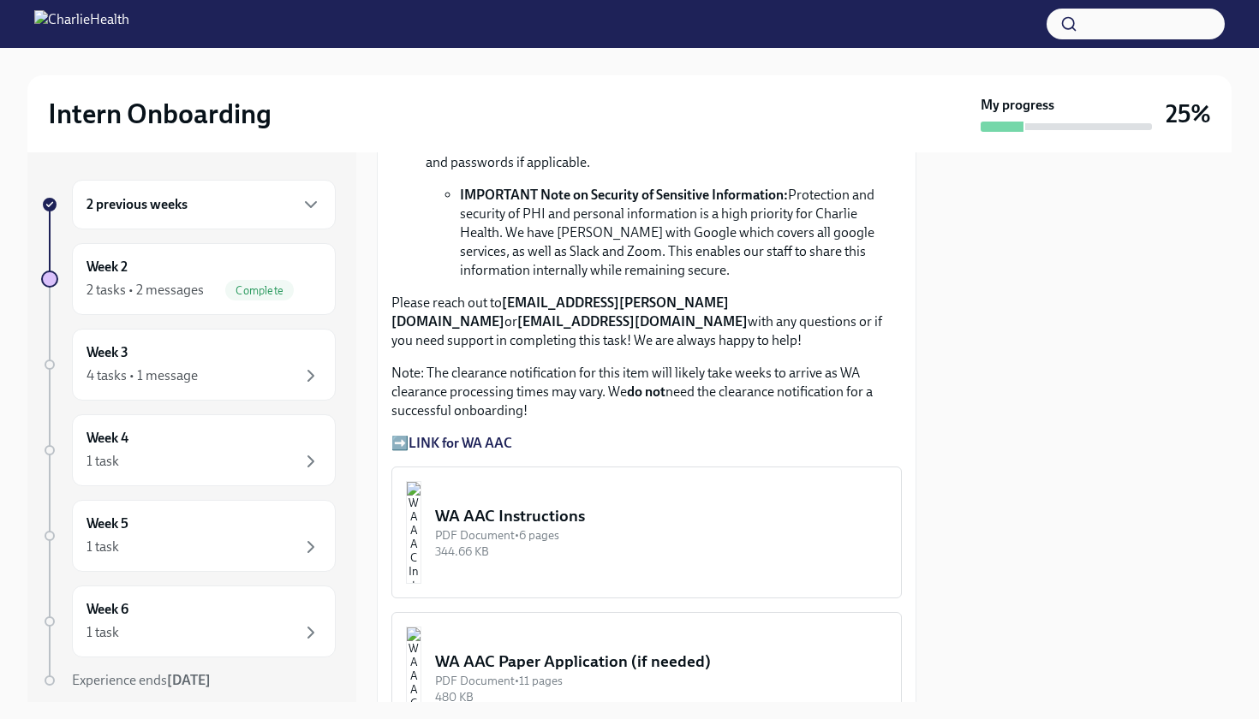
click at [474, 435] on strong "LINK for WA AAC" at bounding box center [461, 443] width 104 height 16
click at [442, 435] on strong "LINK for WA AAC" at bounding box center [461, 443] width 104 height 16
click at [430, 435] on strong "LINK for WA AAC" at bounding box center [461, 443] width 104 height 16
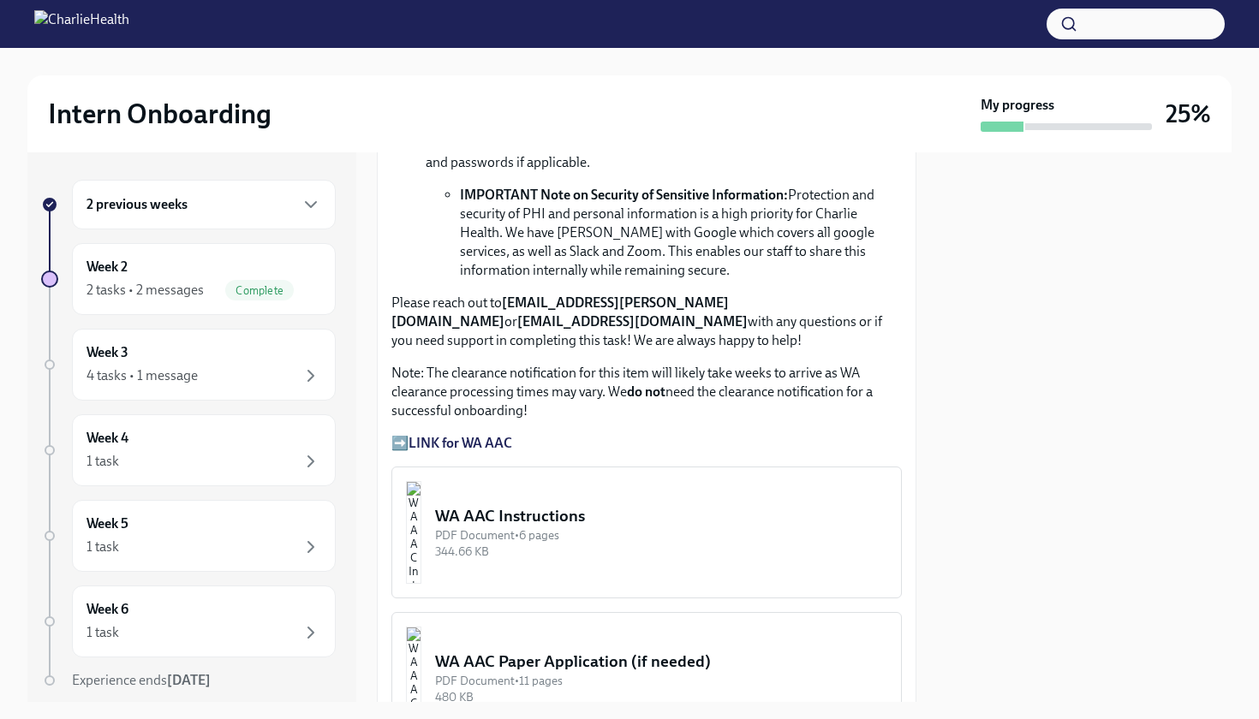
click at [430, 435] on strong "LINK for WA AAC" at bounding box center [461, 443] width 104 height 16
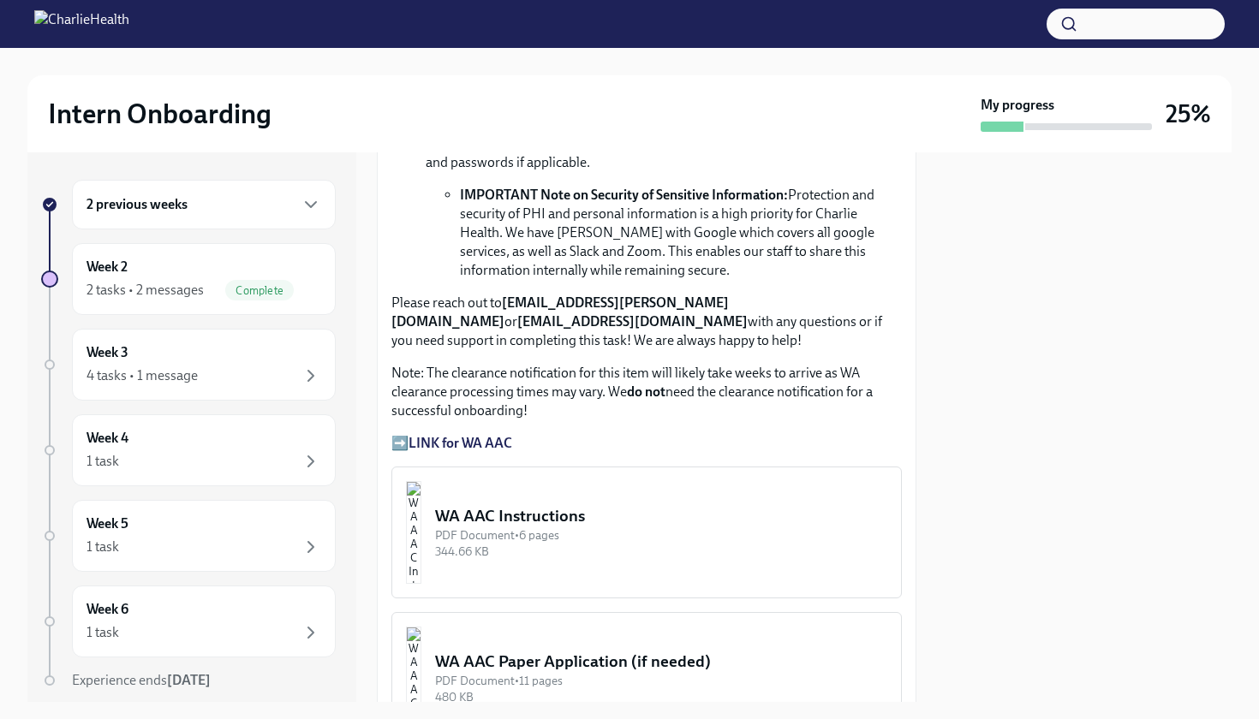
click at [430, 435] on strong "LINK for WA AAC" at bounding box center [461, 443] width 104 height 16
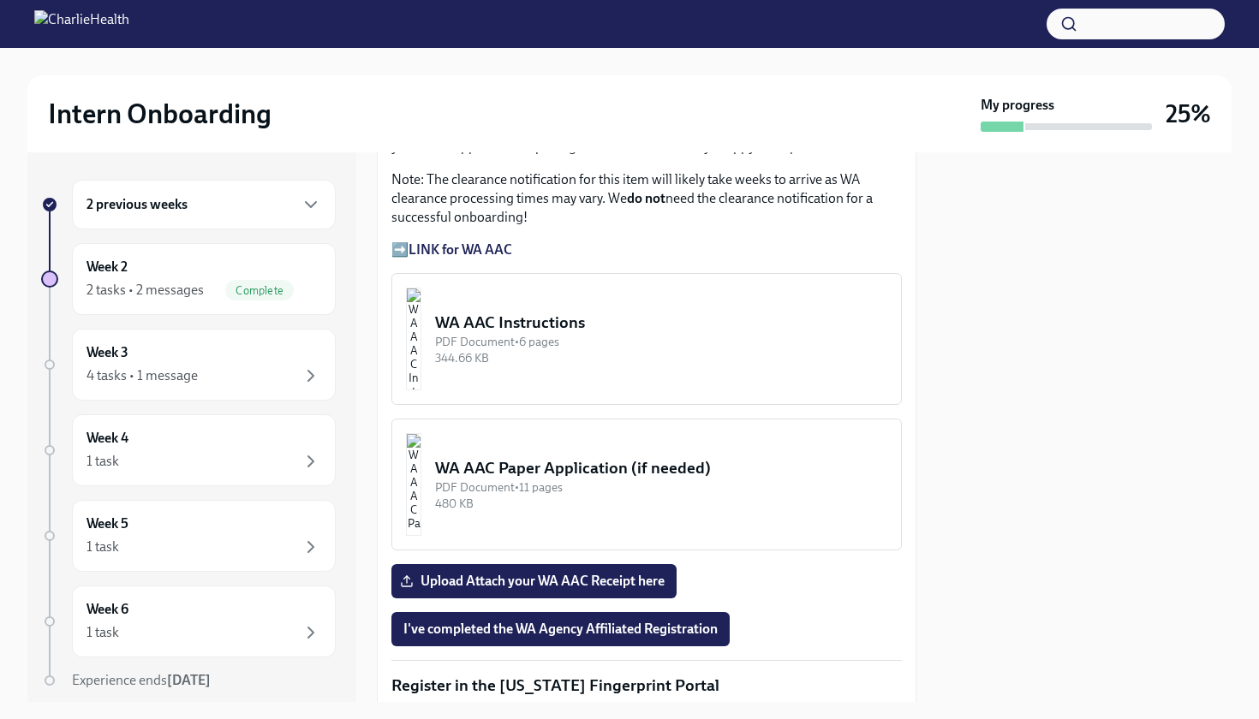
scroll to position [1446, 0]
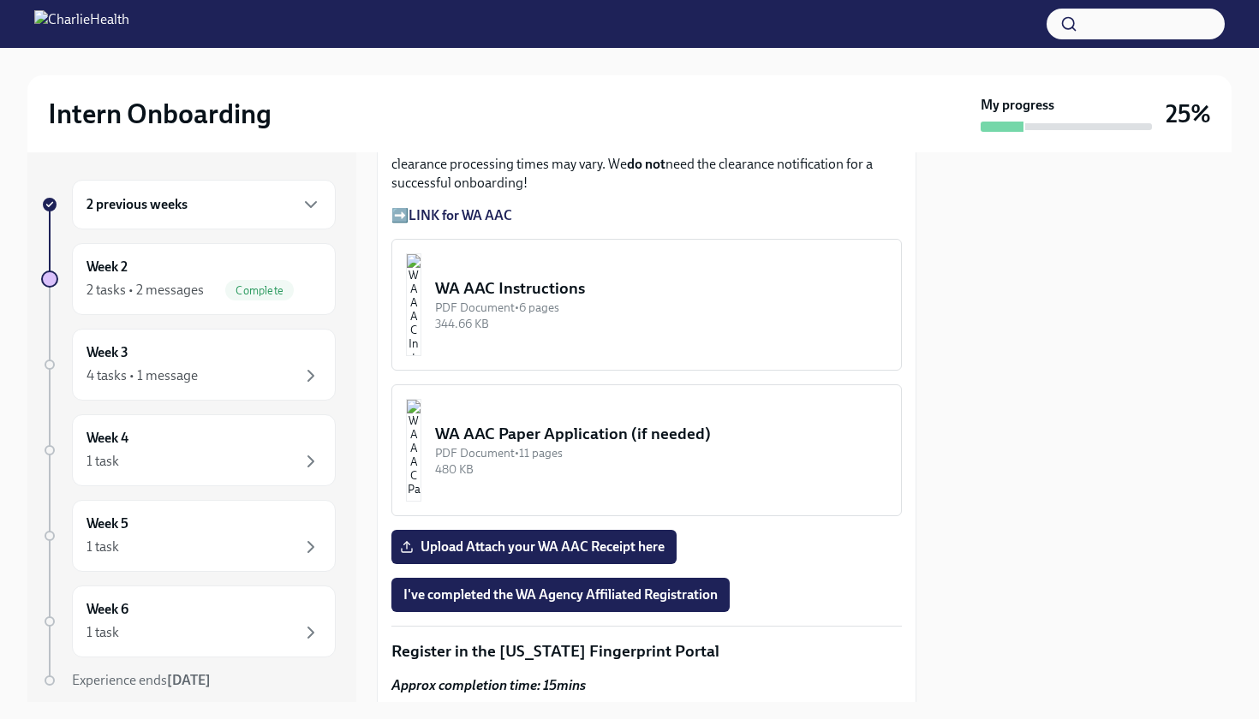
click at [403, 206] on p "➡️ LINK for WA AAC" at bounding box center [646, 215] width 510 height 19
click at [412, 207] on strong "LINK for WA AAC" at bounding box center [461, 215] width 104 height 16
click at [423, 207] on strong "LINK for WA AAC" at bounding box center [461, 215] width 104 height 16
click at [438, 207] on strong "LINK for WA AAC" at bounding box center [461, 215] width 104 height 16
click at [463, 207] on strong "LINK for WA AAC" at bounding box center [461, 215] width 104 height 16
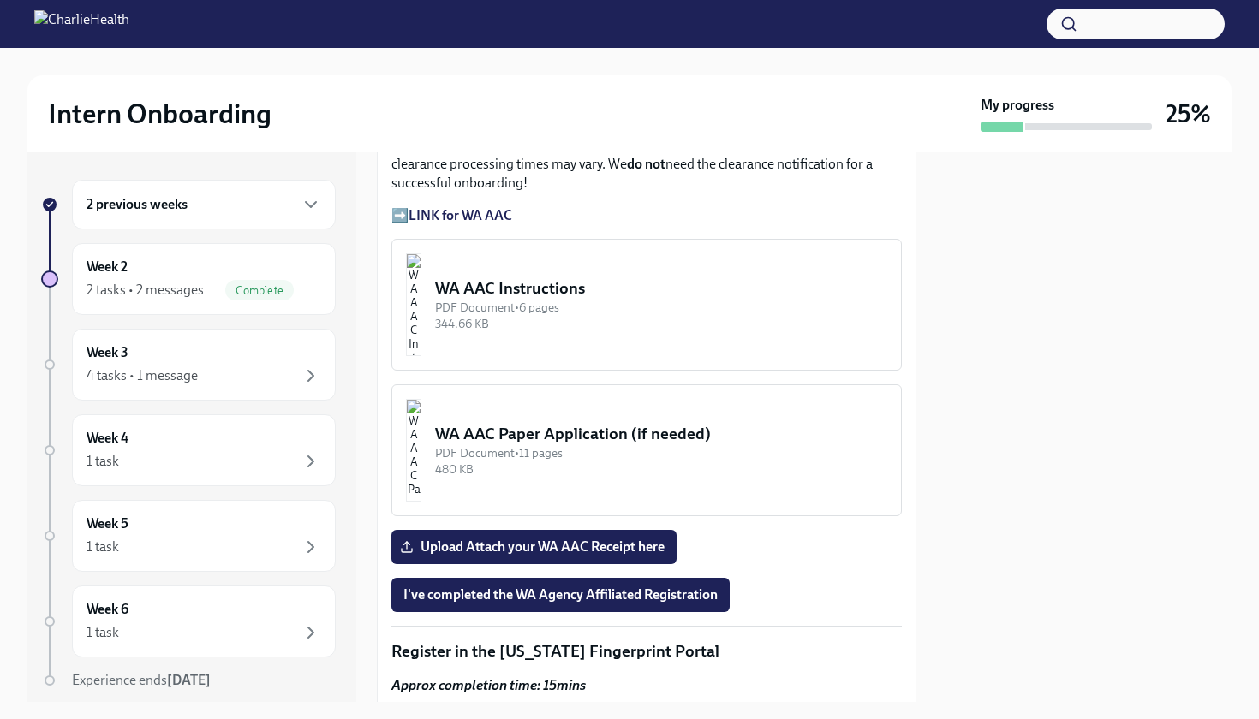
click at [469, 207] on strong "LINK for WA AAC" at bounding box center [461, 215] width 104 height 16
click at [471, 207] on strong "LINK for WA AAC" at bounding box center [461, 215] width 104 height 16
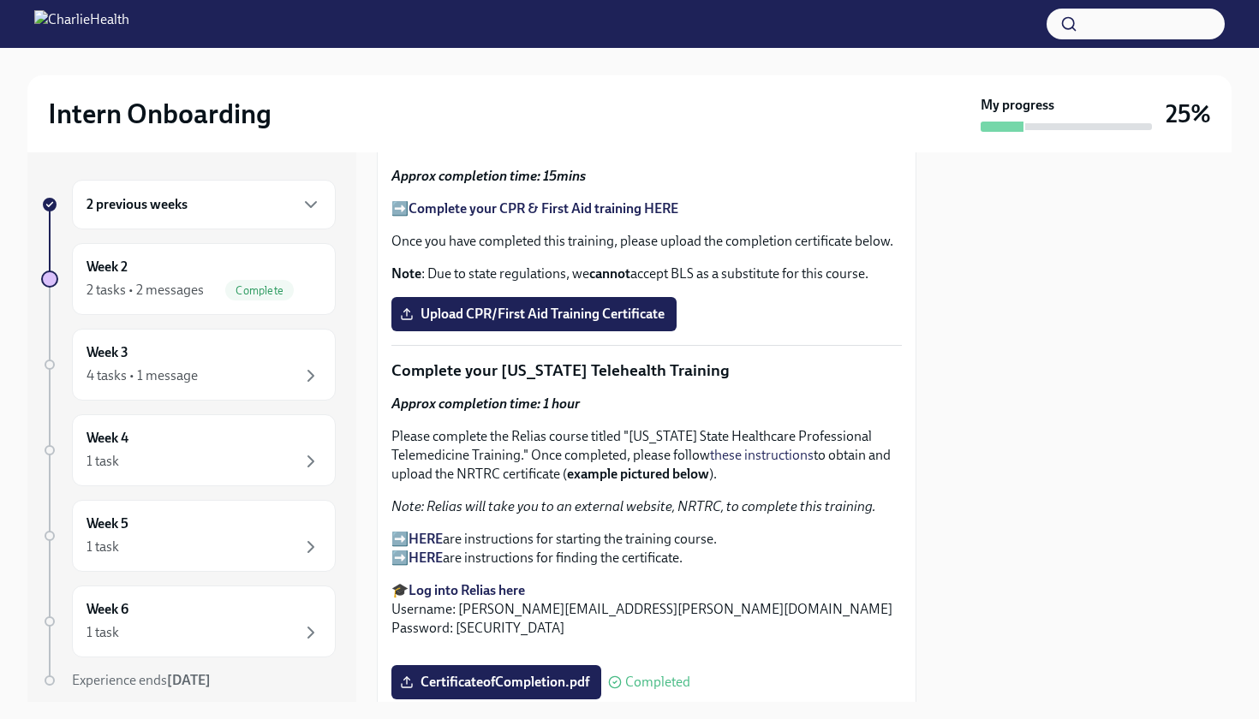
scroll to position [2463, 0]
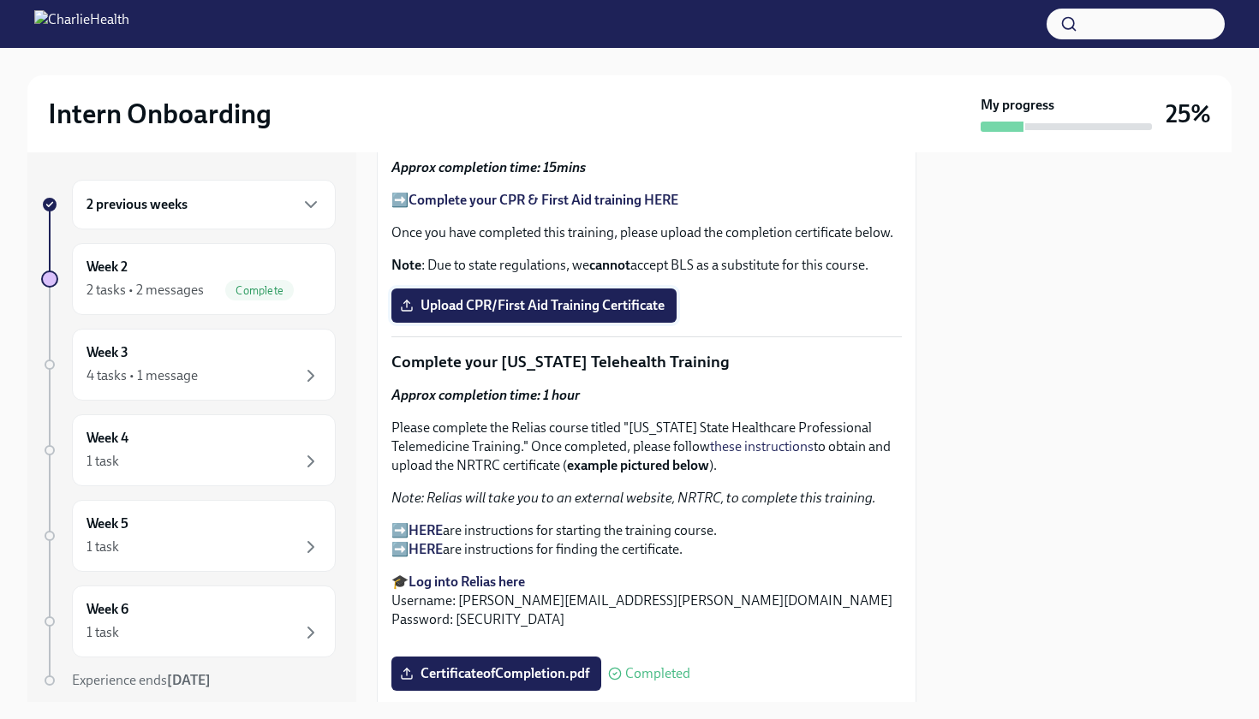
click at [534, 297] on span "Upload CPR/First Aid Training Certificate" at bounding box center [533, 305] width 261 height 17
click at [0, 0] on input "Upload CPR/First Aid Training Certificate" at bounding box center [0, 0] width 0 height 0
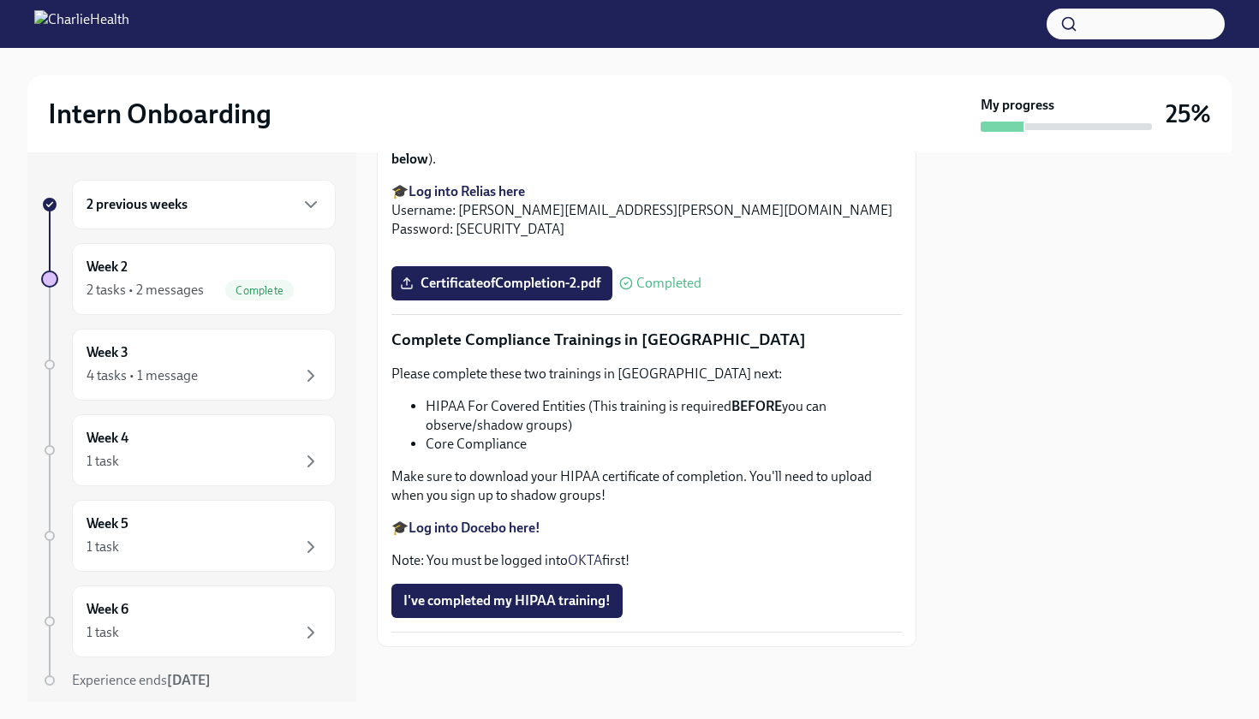
scroll to position [3887, 0]
click at [504, 528] on strong "Log into Docebo here!" at bounding box center [475, 528] width 132 height 16
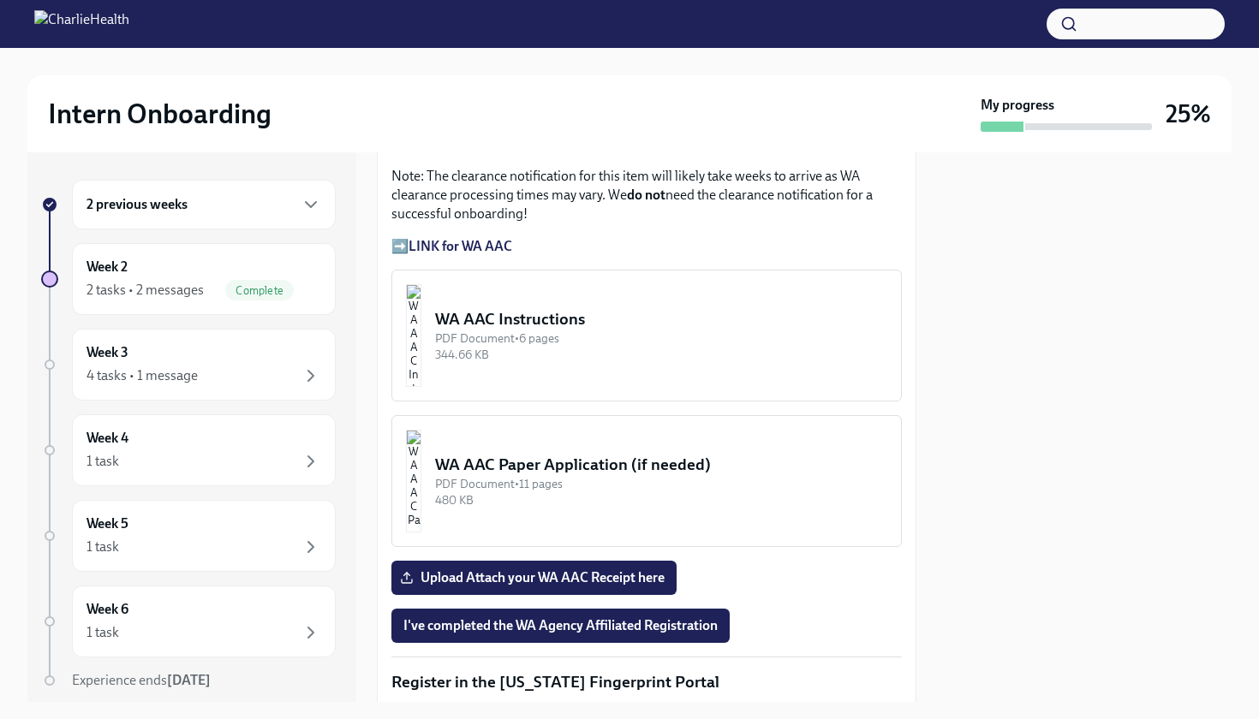
scroll to position [1416, 0]
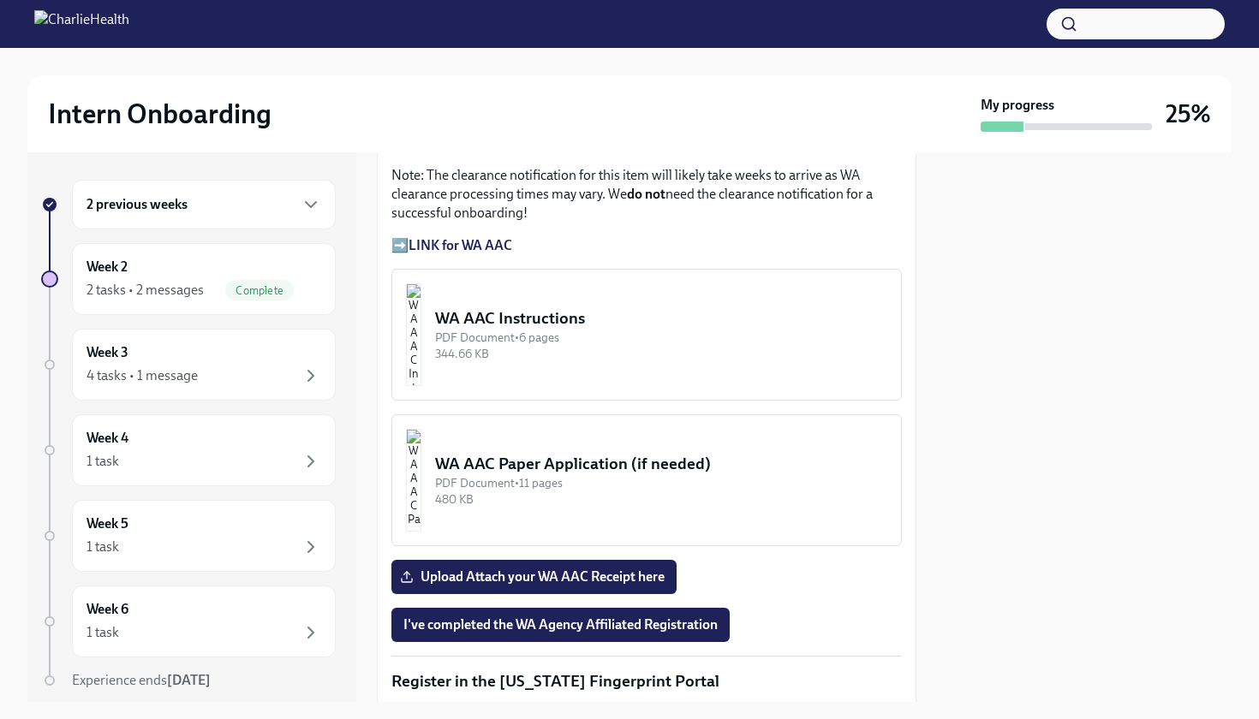
click at [443, 237] on strong "LINK for WA AAC" at bounding box center [461, 245] width 104 height 16
click at [427, 236] on p "➡️ LINK for WA AAC" at bounding box center [646, 245] width 510 height 19
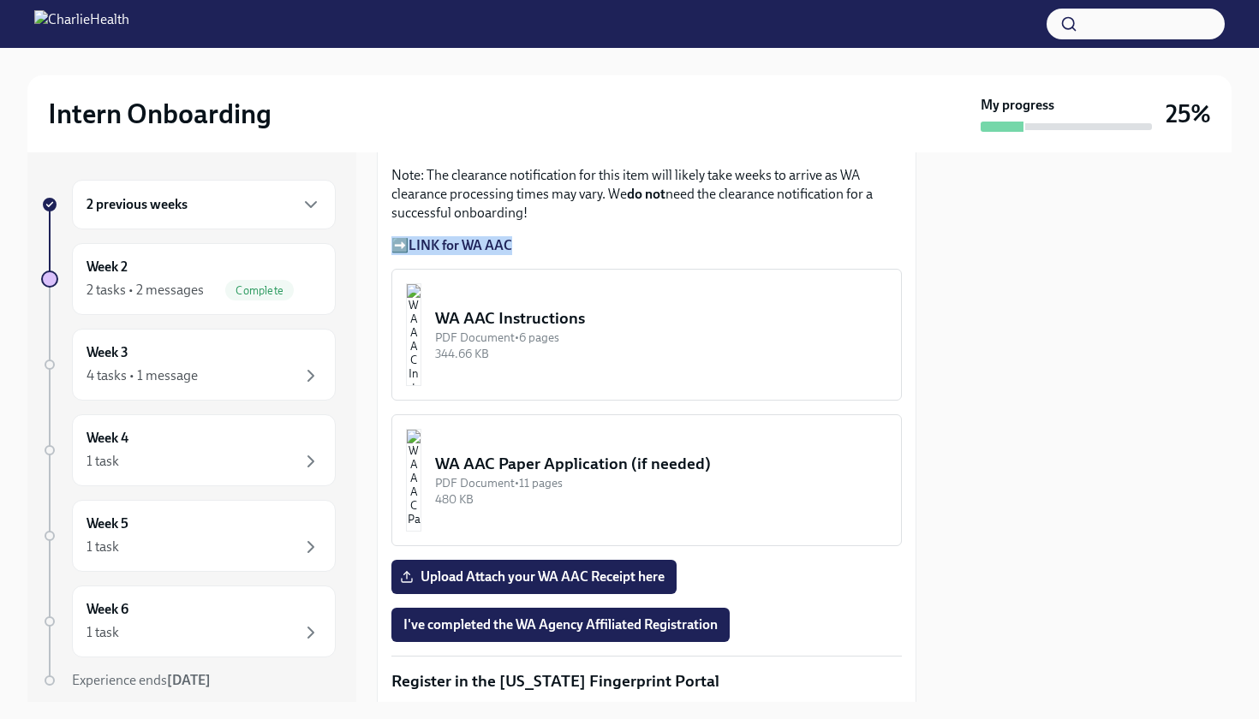
click at [427, 236] on p "➡️ LINK for WA AAC" at bounding box center [646, 245] width 510 height 19
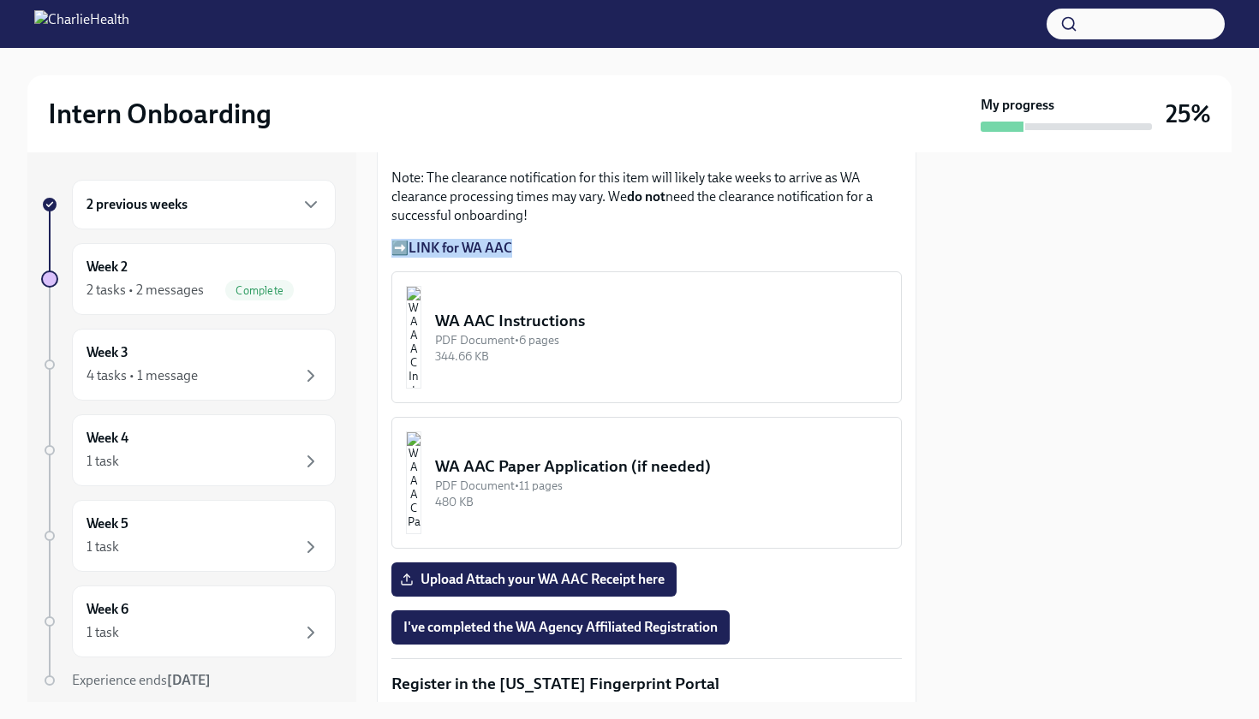
scroll to position [1412, 0]
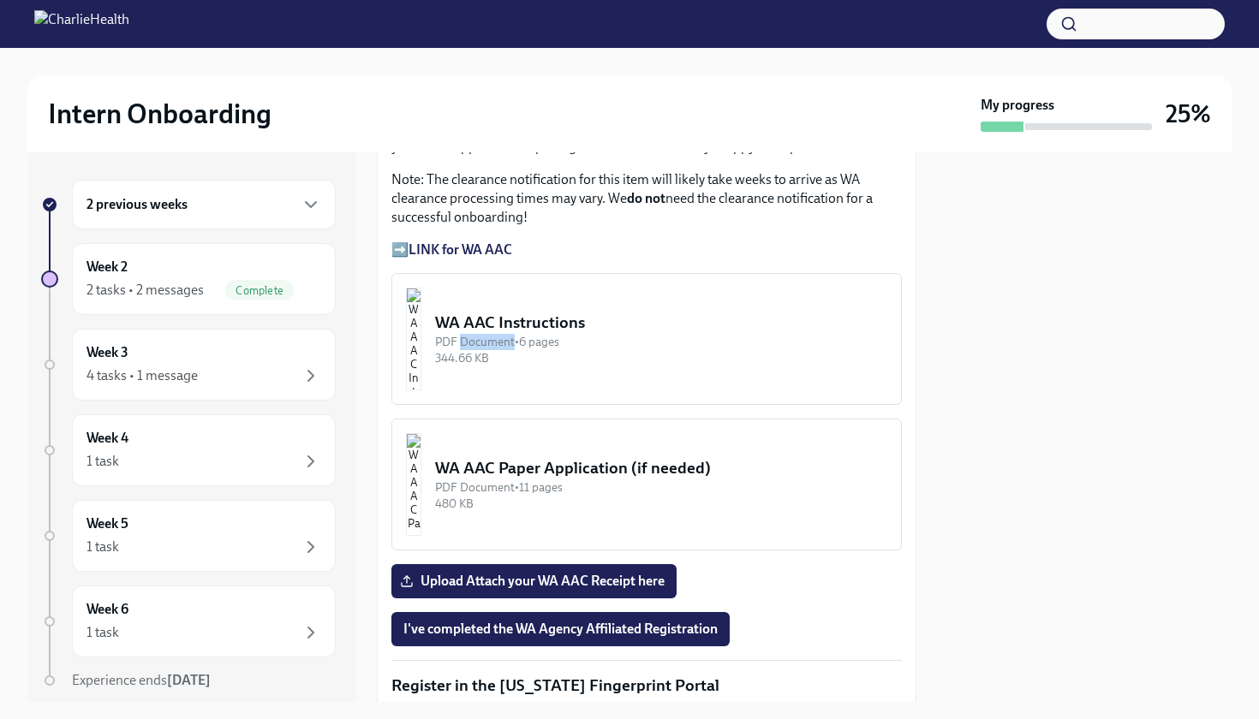
click at [421, 334] on img "button" at bounding box center [413, 339] width 15 height 103
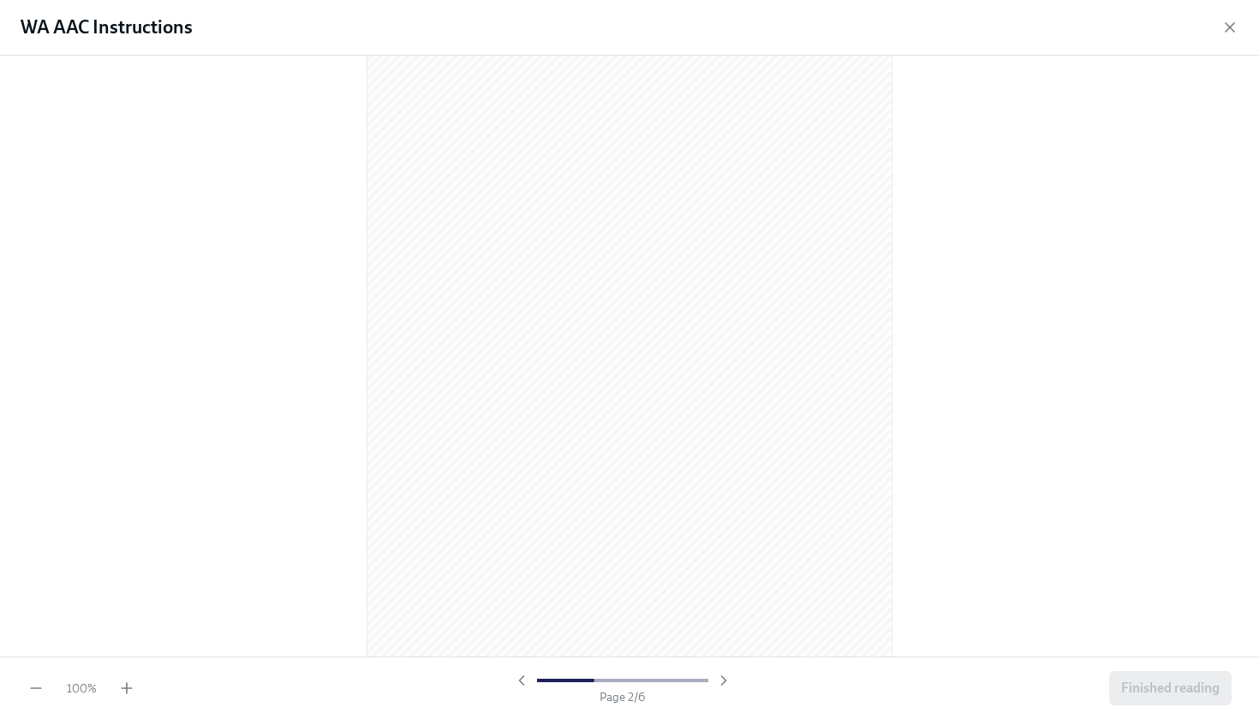
scroll to position [751, 0]
